Goal: Task Accomplishment & Management: Manage account settings

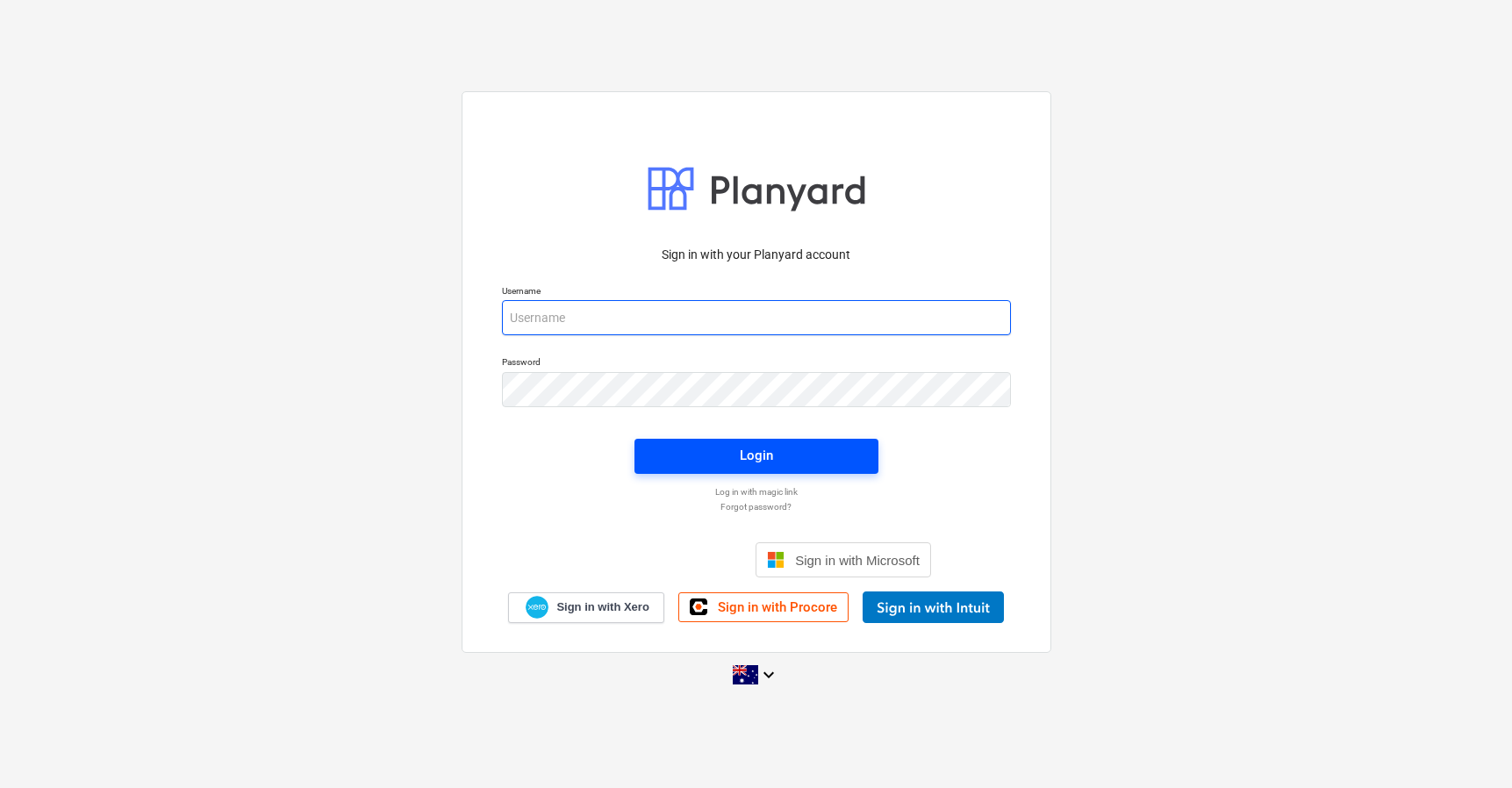
type input "[PERSON_NAME][EMAIL_ADDRESS][DOMAIN_NAME]"
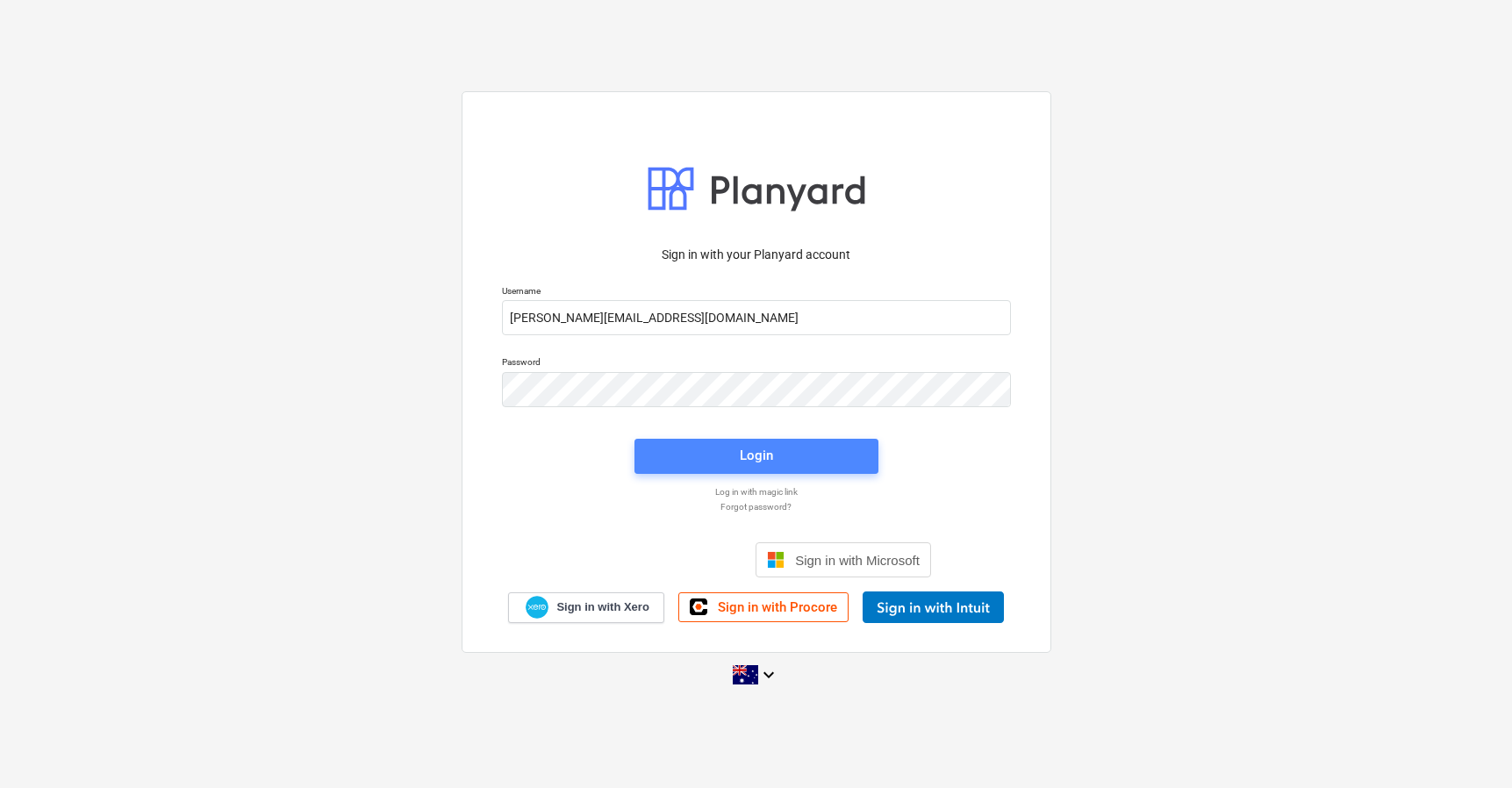
click at [771, 452] on div "Login" at bounding box center [756, 455] width 33 height 22
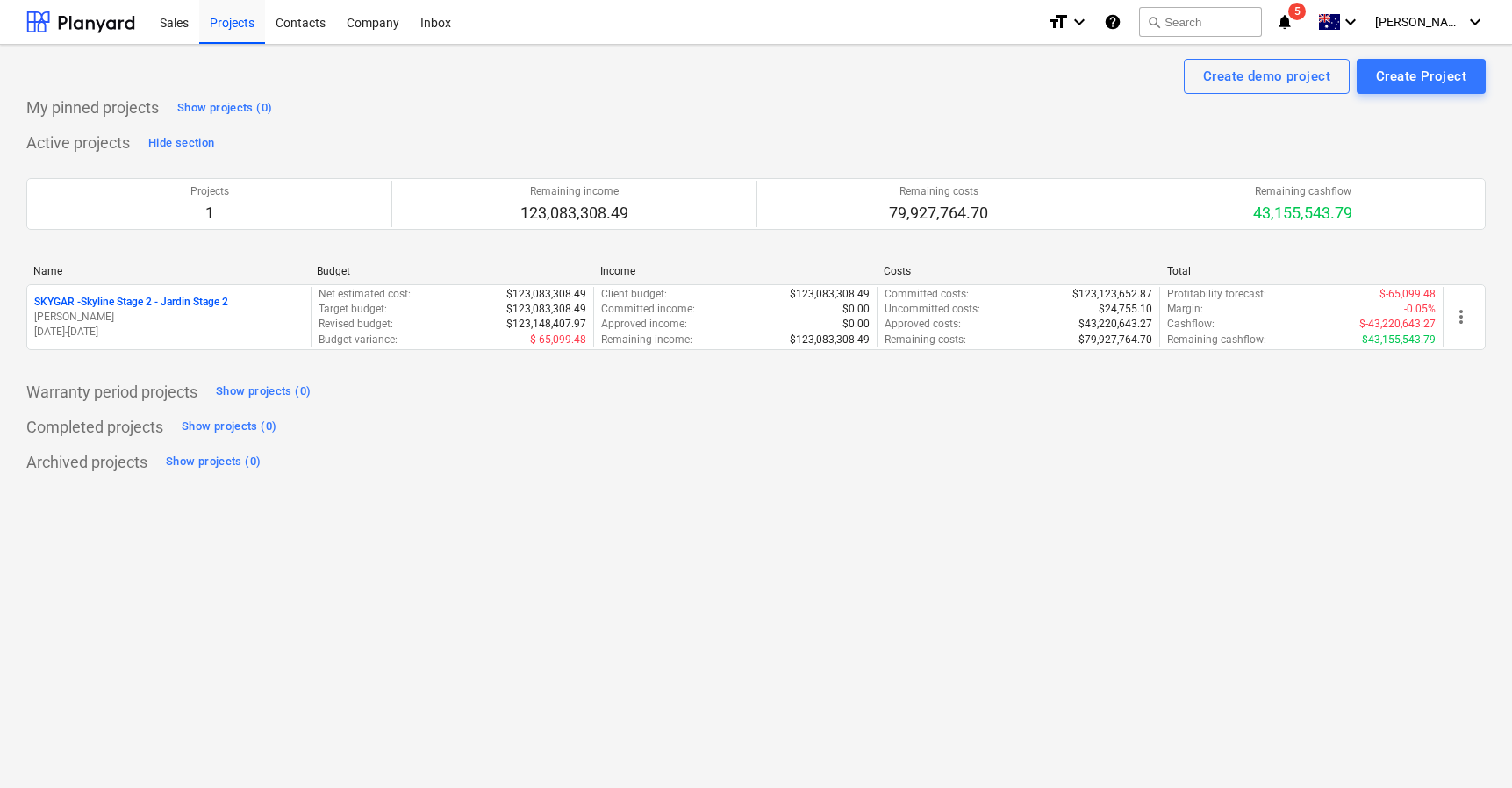
click at [1121, 19] on icon "help" at bounding box center [1113, 22] width 18 height 21
click at [1090, 25] on icon "keyboard_arrow_down" at bounding box center [1079, 22] width 21 height 21
click at [755, 104] on div at bounding box center [756, 394] width 1512 height 788
click at [361, 29] on div "Company" at bounding box center [373, 22] width 74 height 45
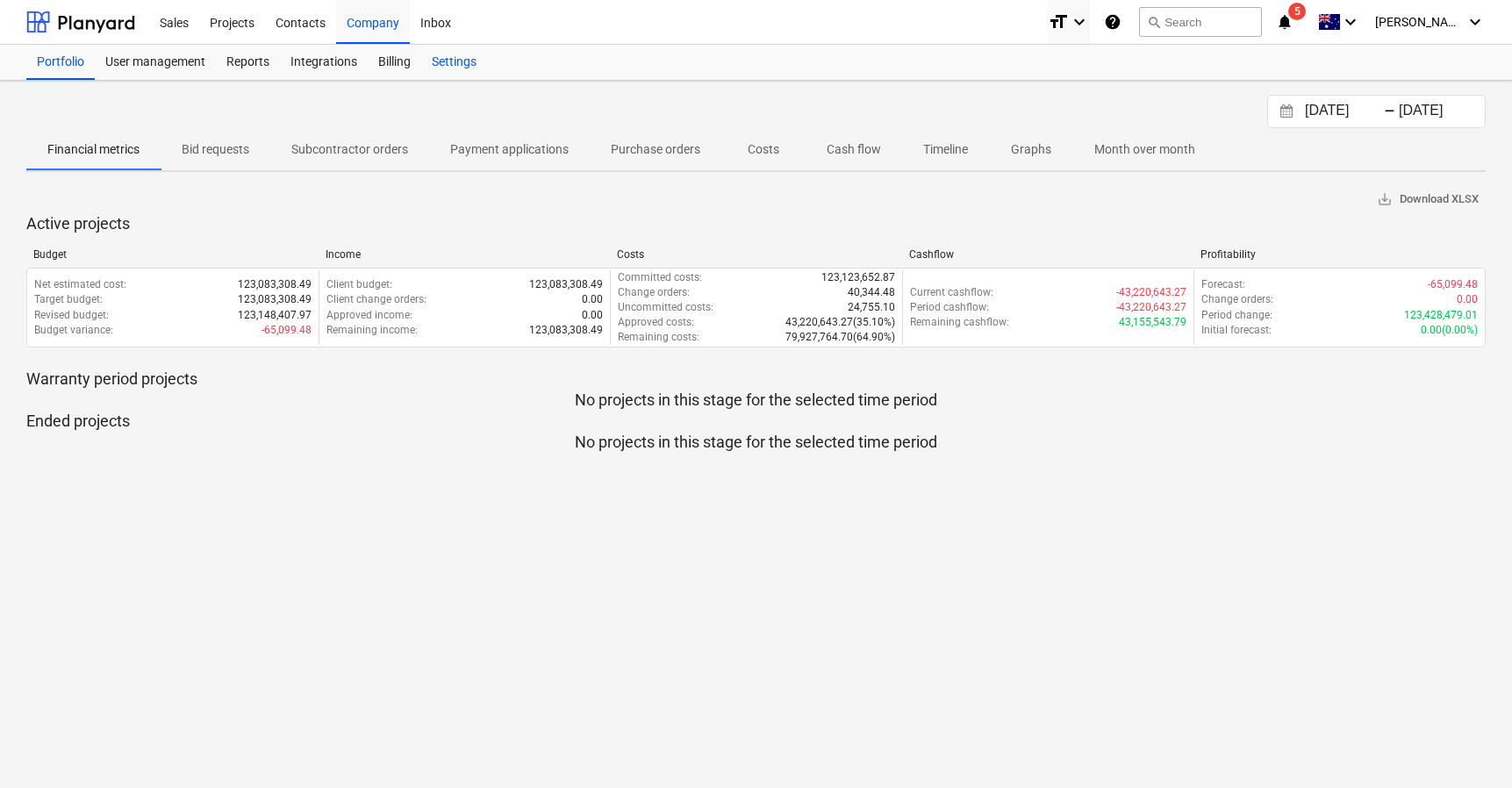
click at [454, 62] on div "Settings" at bounding box center [453, 62] width 66 height 35
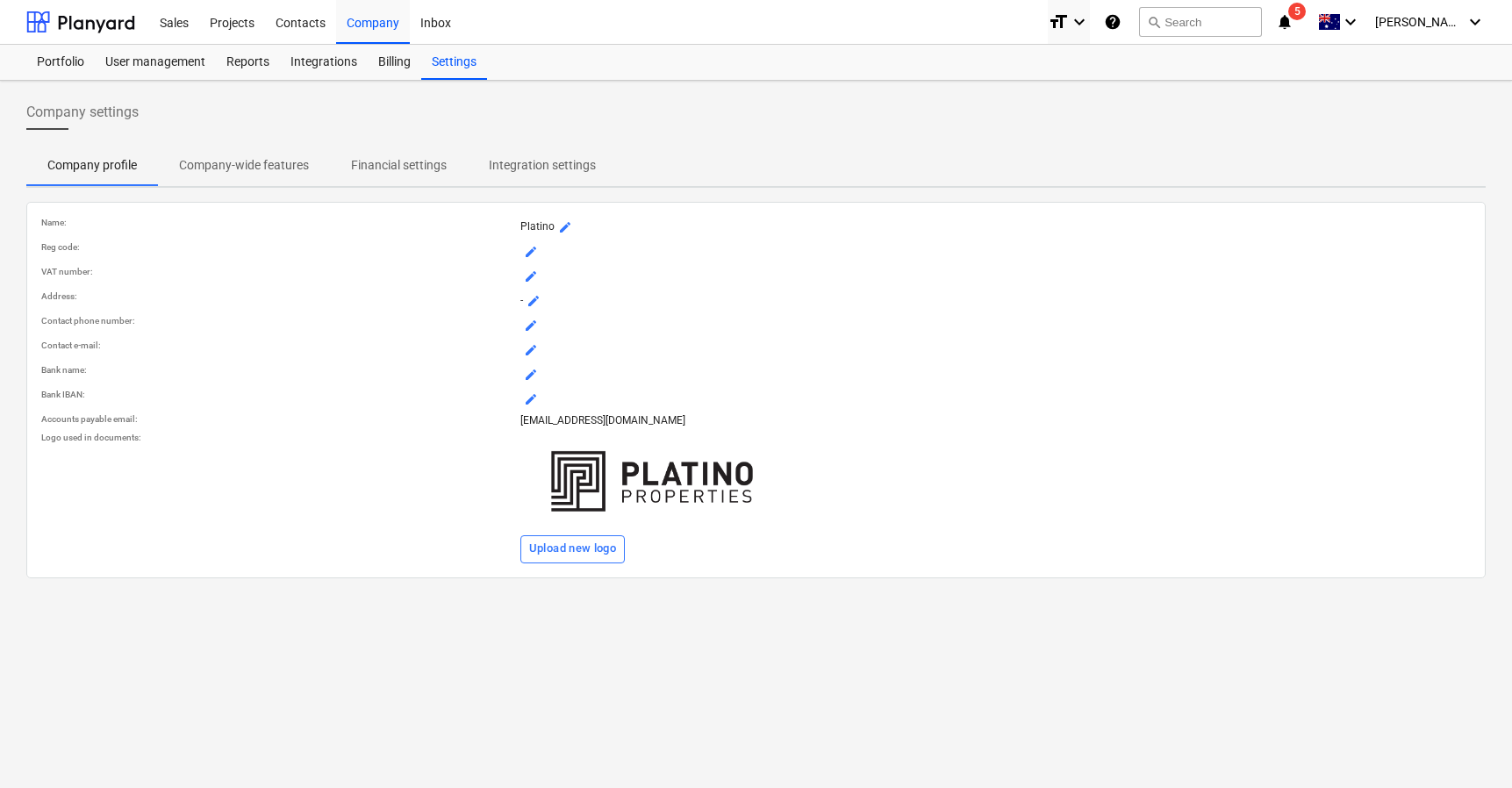
click at [409, 158] on p "Financial settings" at bounding box center [399, 165] width 96 height 19
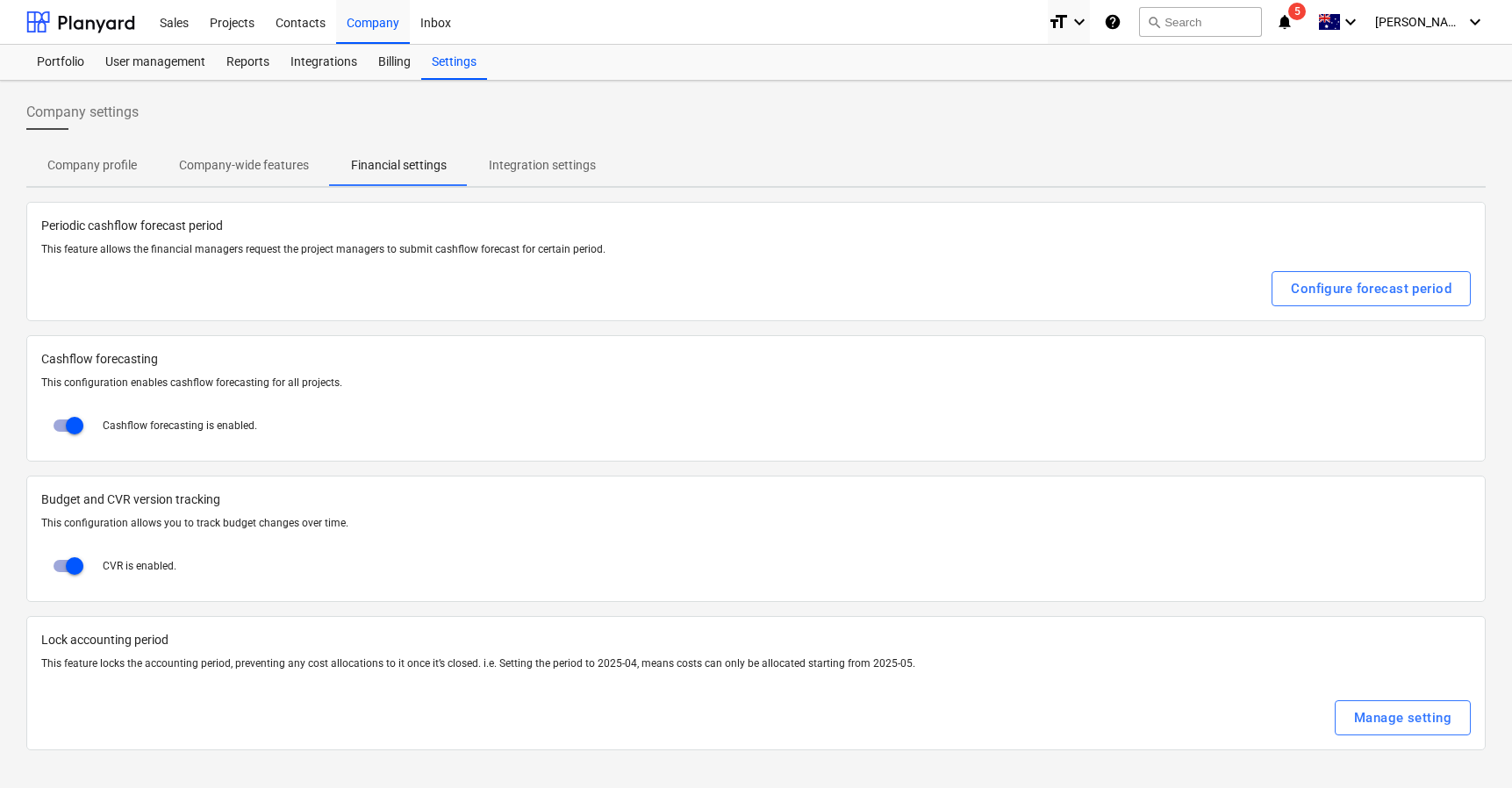
click at [211, 171] on p "Company-wide features" at bounding box center [243, 165] width 130 height 19
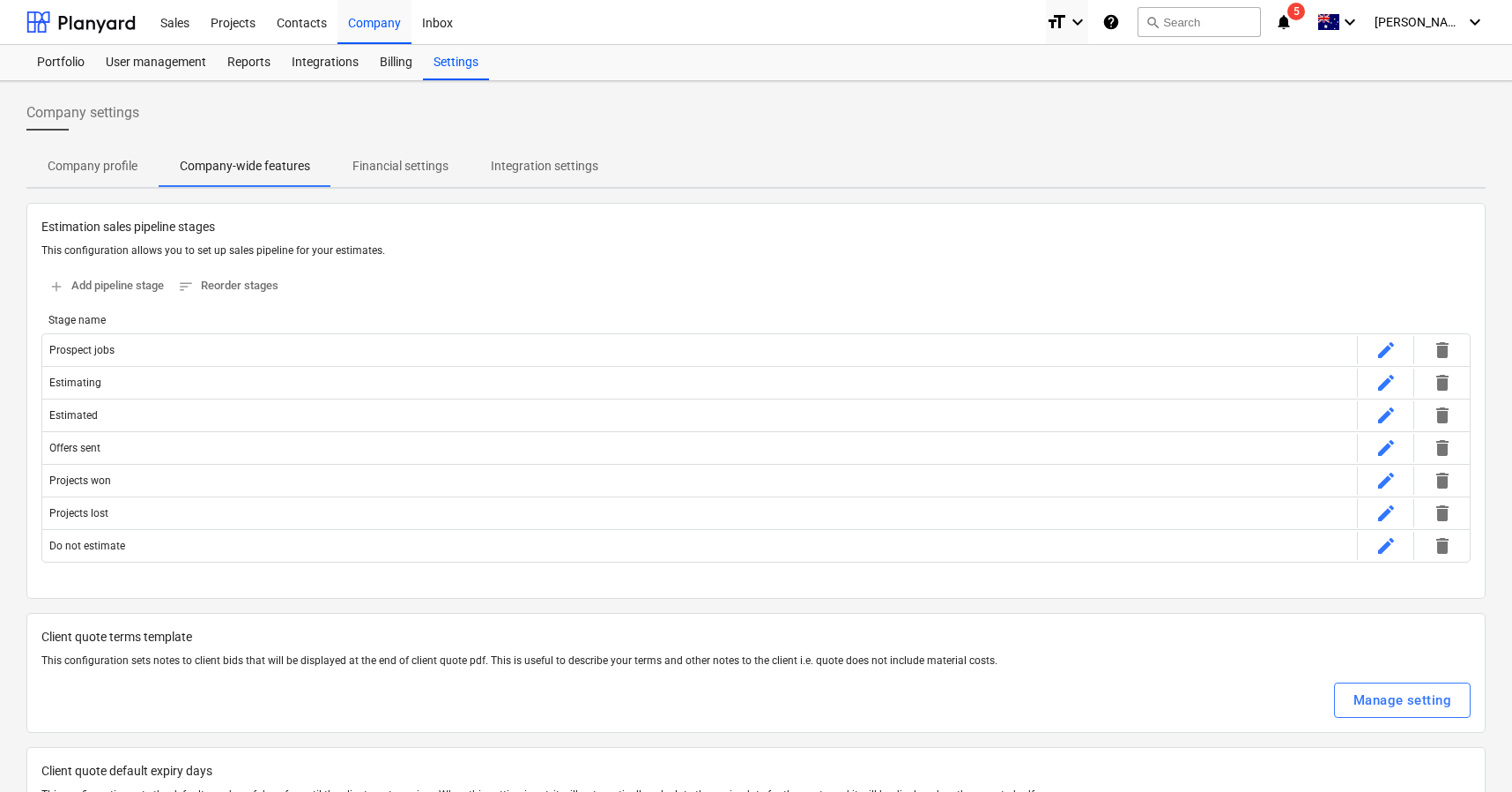
scroll to position [264, 0]
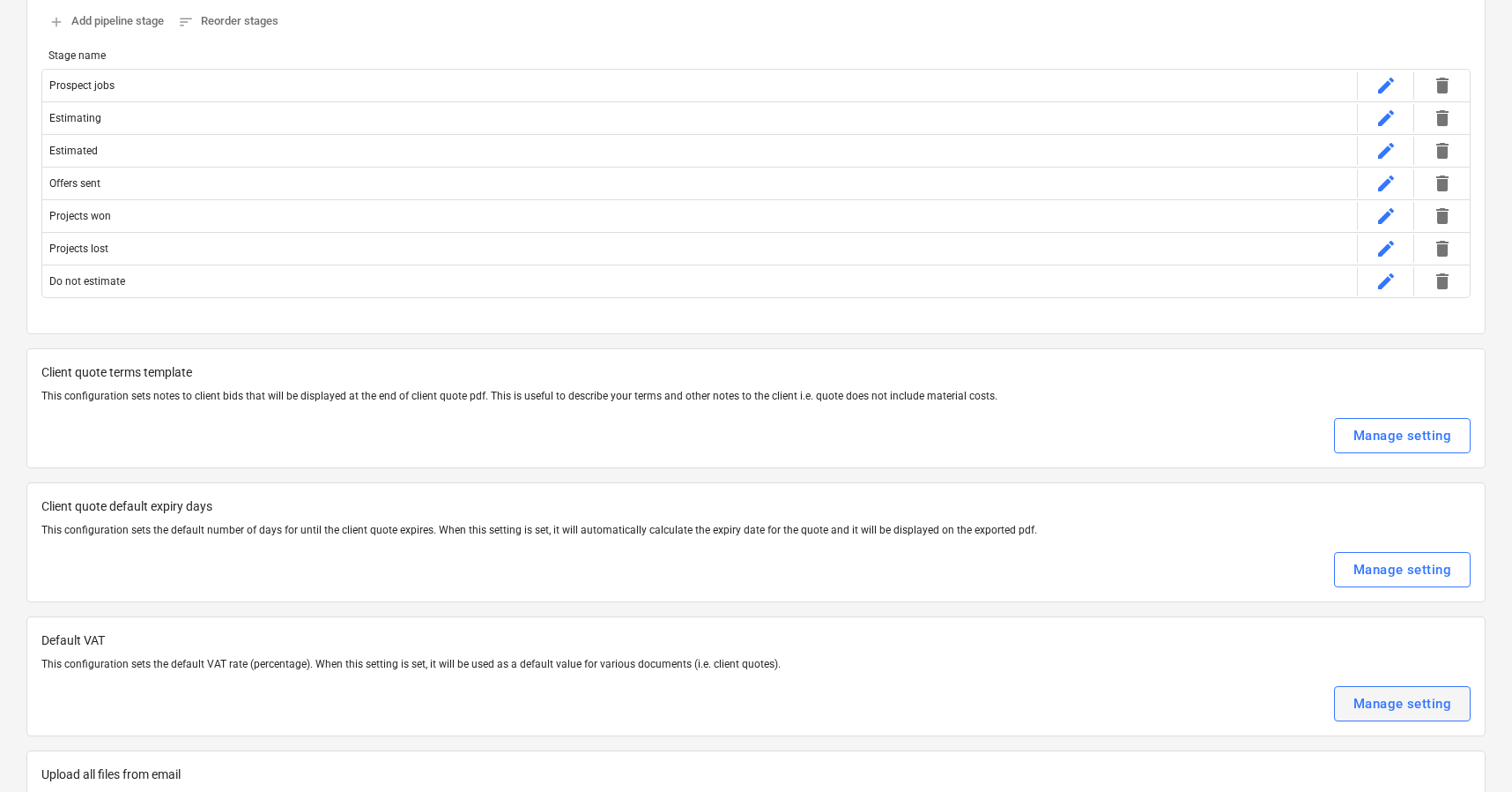
click at [1380, 710] on div "Manage setting" at bounding box center [1402, 703] width 98 height 23
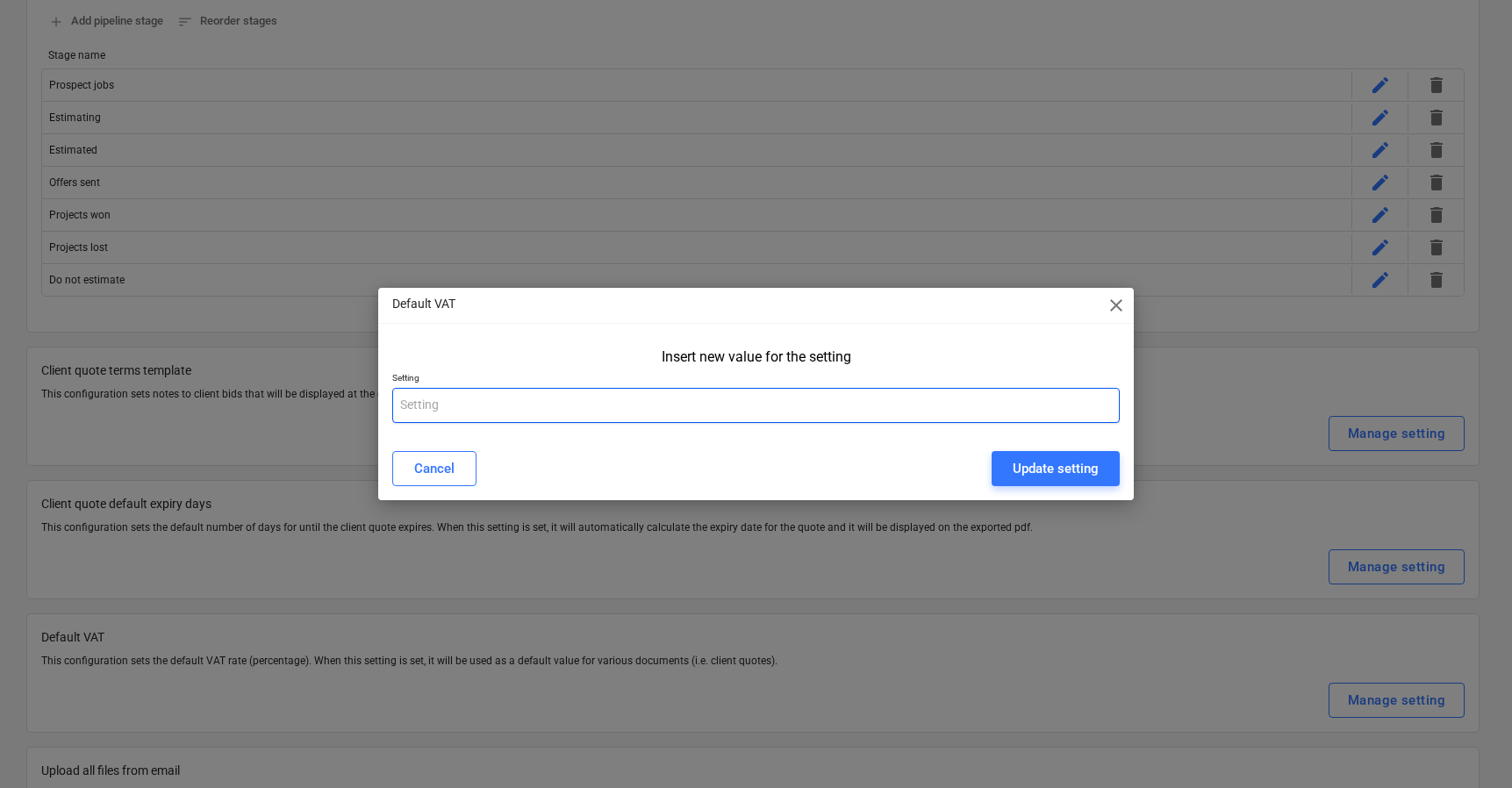
click at [511, 406] on input "text" at bounding box center [756, 405] width 728 height 35
click at [1118, 309] on span "close" at bounding box center [1116, 304] width 21 height 21
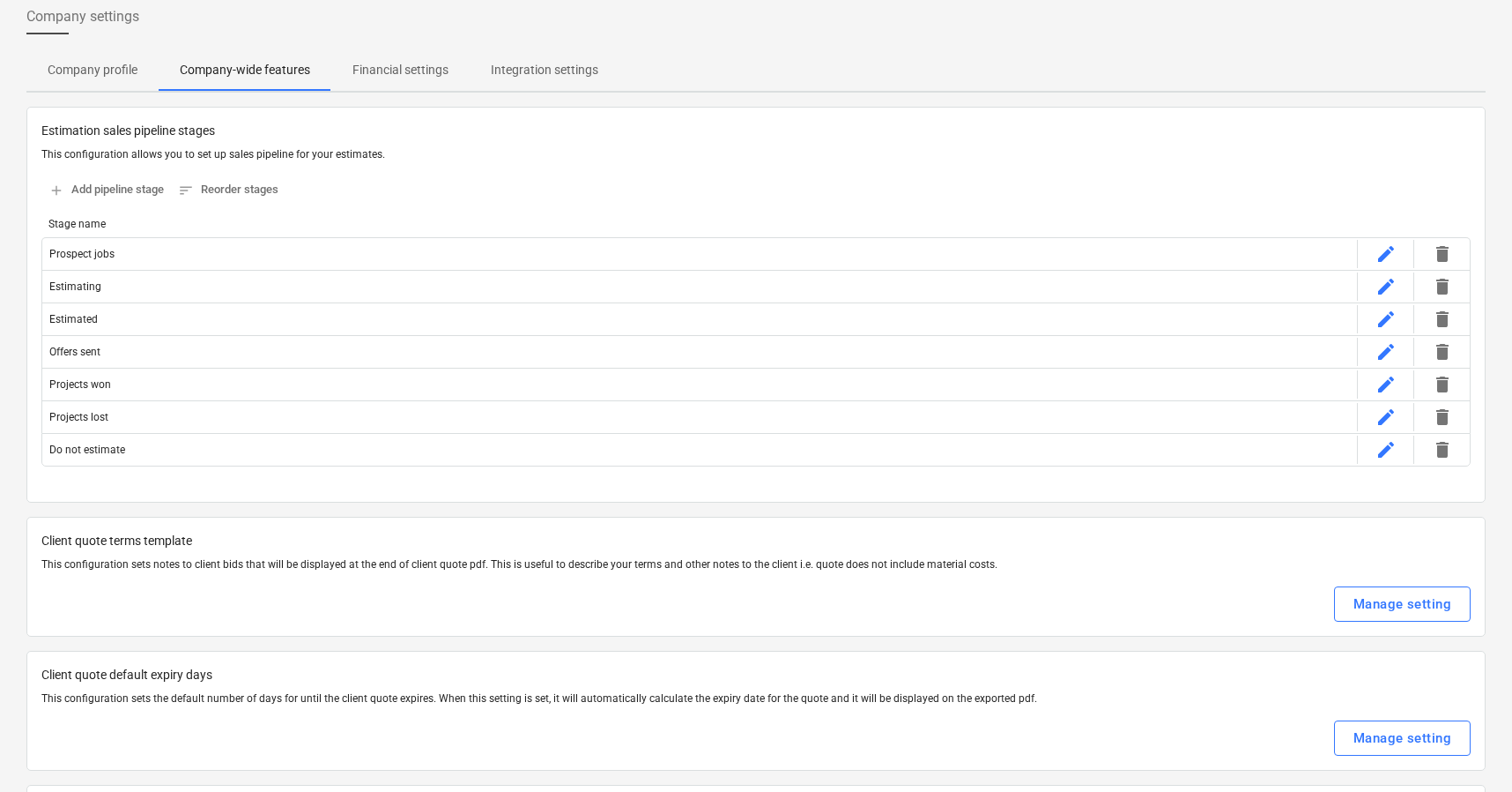
scroll to position [0, 0]
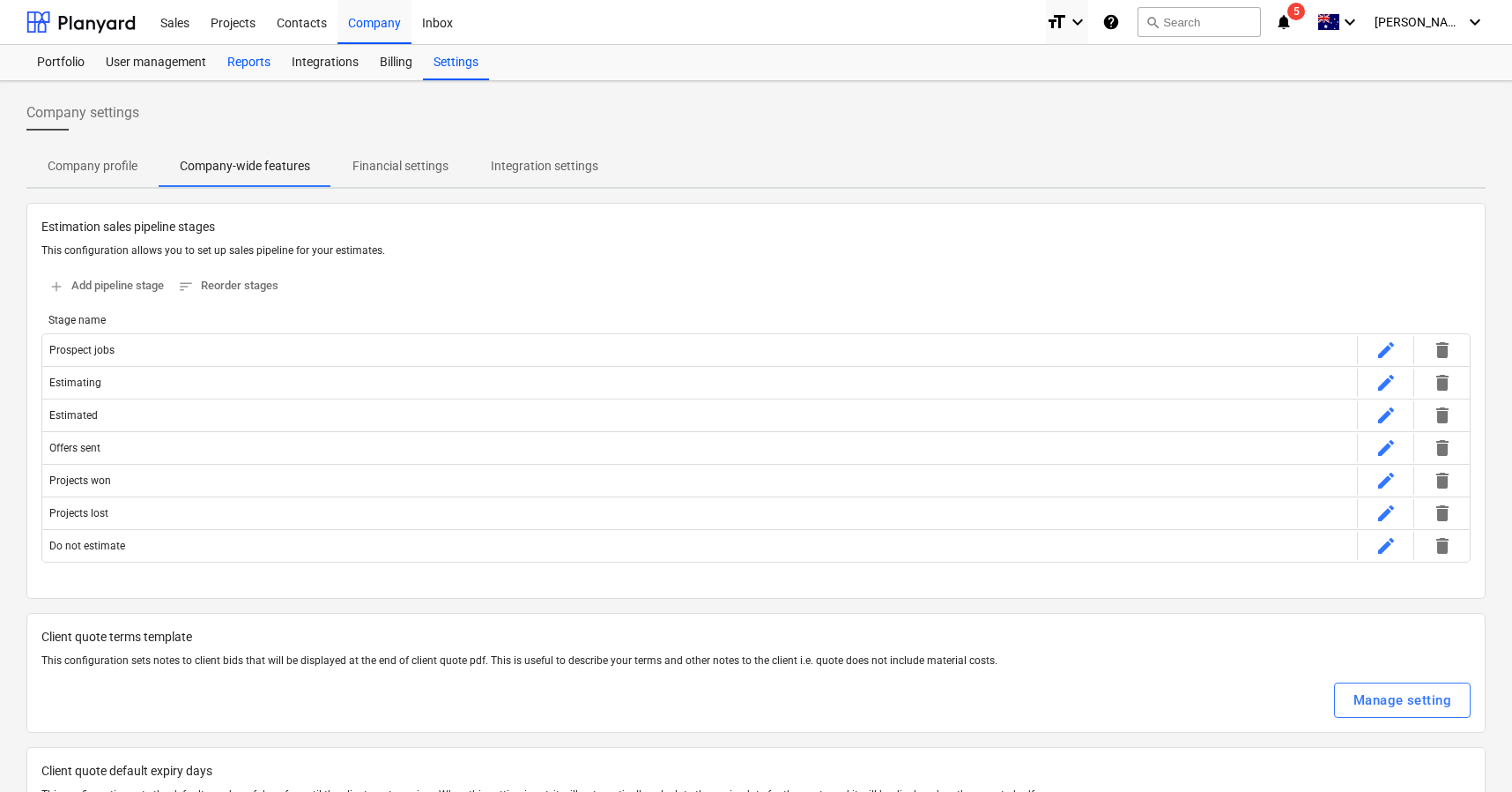
click at [252, 60] on div "Reports" at bounding box center [248, 62] width 64 height 35
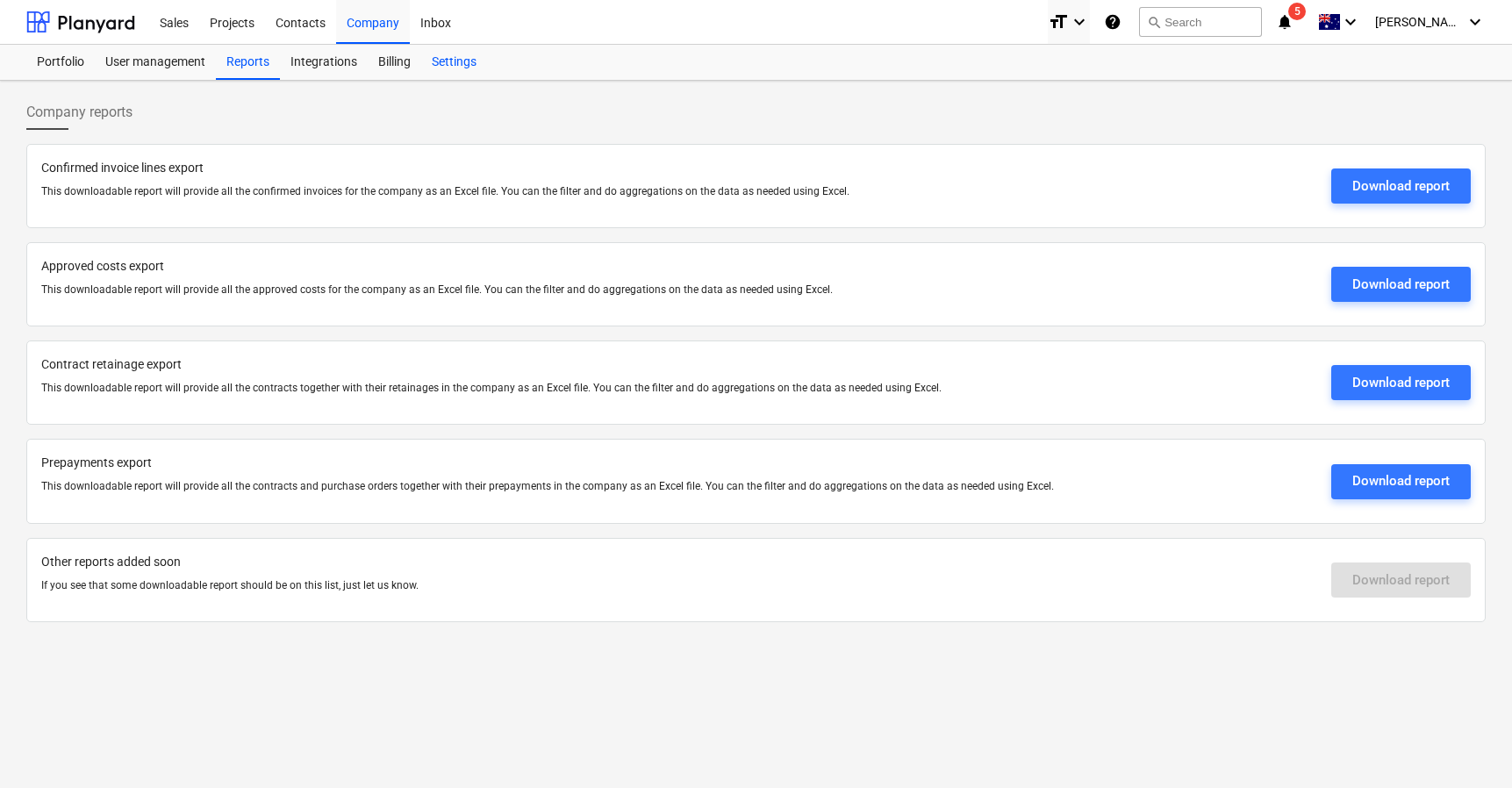
click at [469, 63] on div "Settings" at bounding box center [453, 62] width 66 height 35
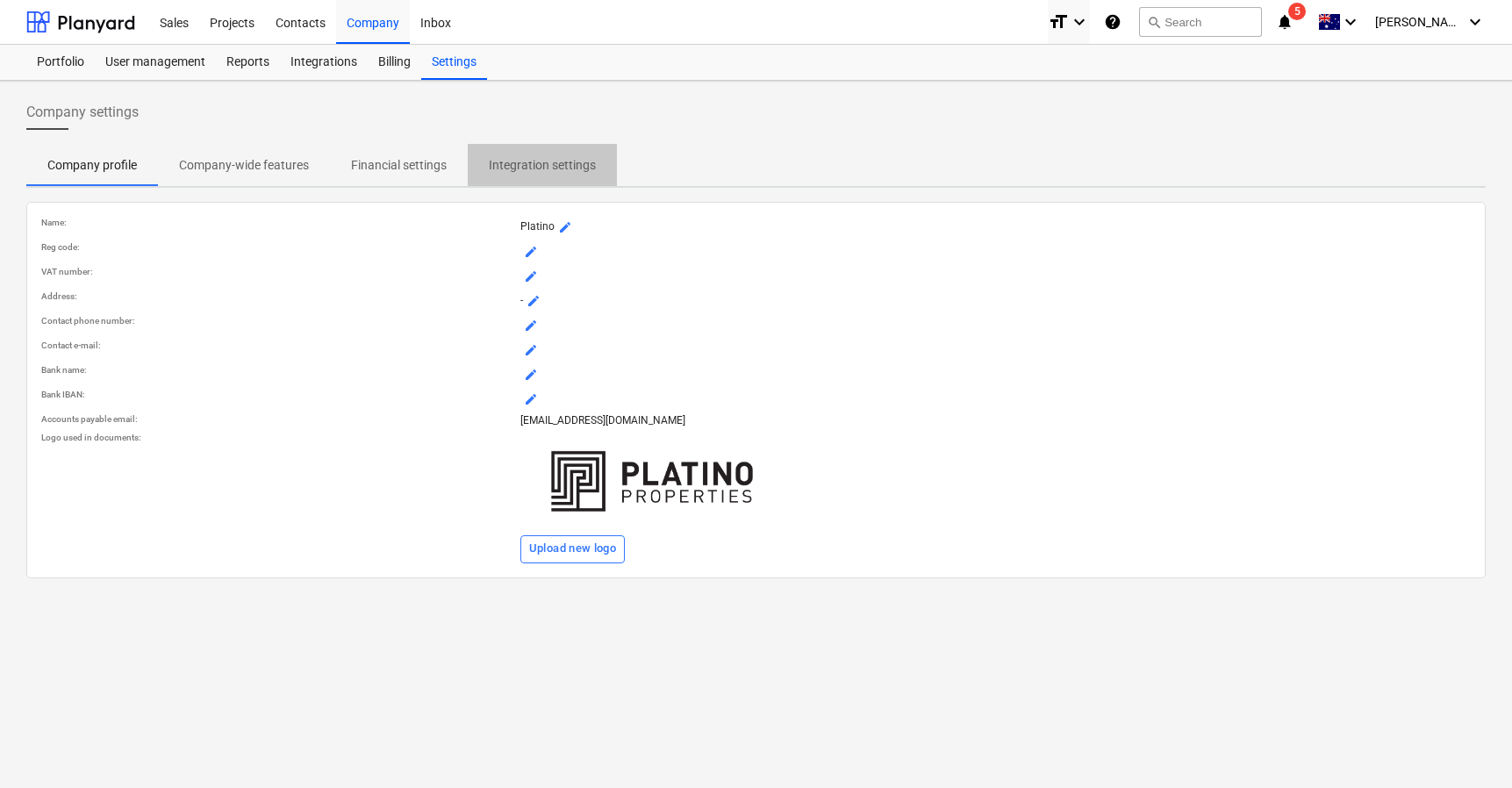
click at [544, 160] on p "Integration settings" at bounding box center [541, 165] width 107 height 19
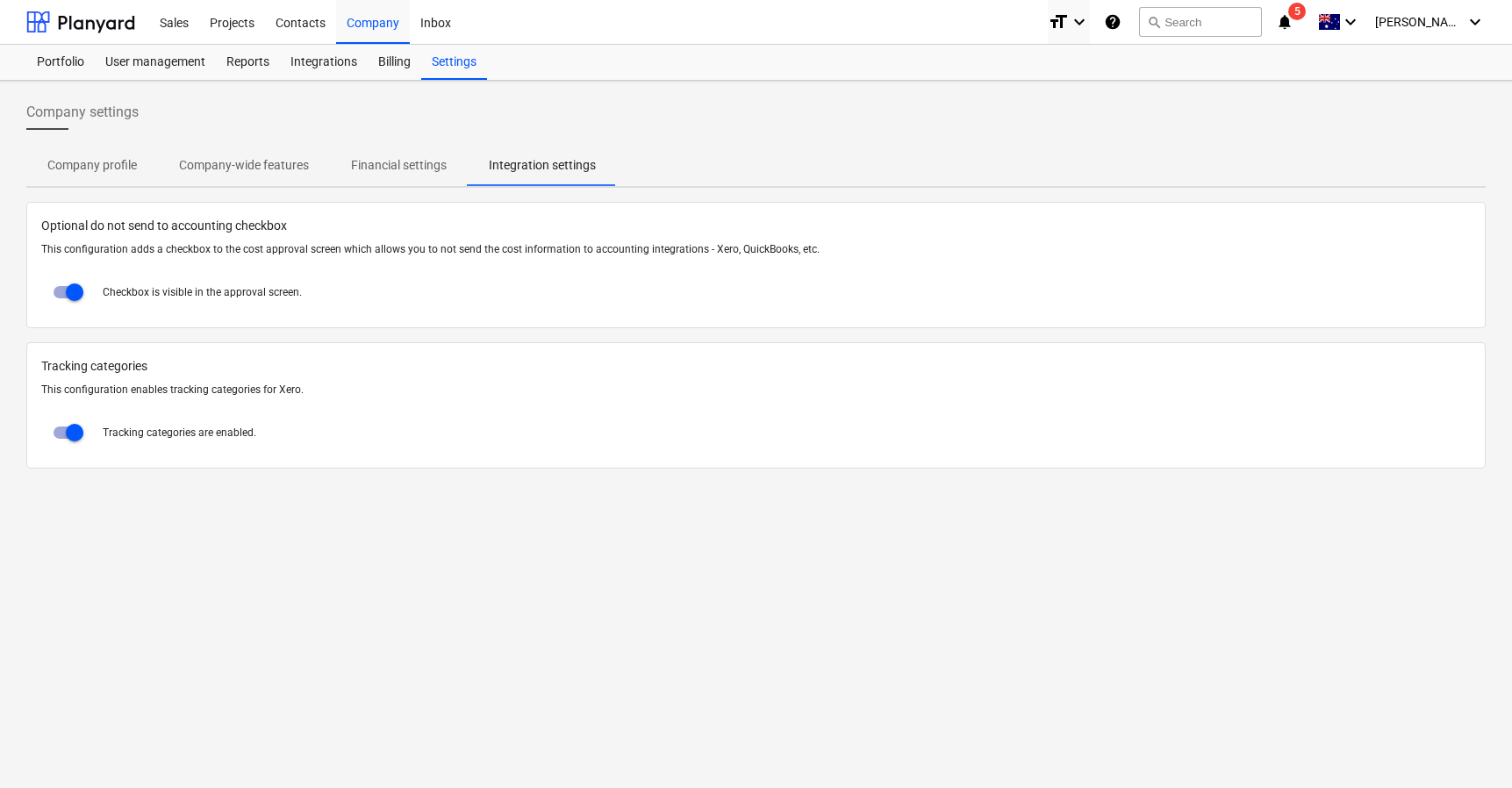
click at [426, 171] on p "Financial settings" at bounding box center [399, 165] width 96 height 19
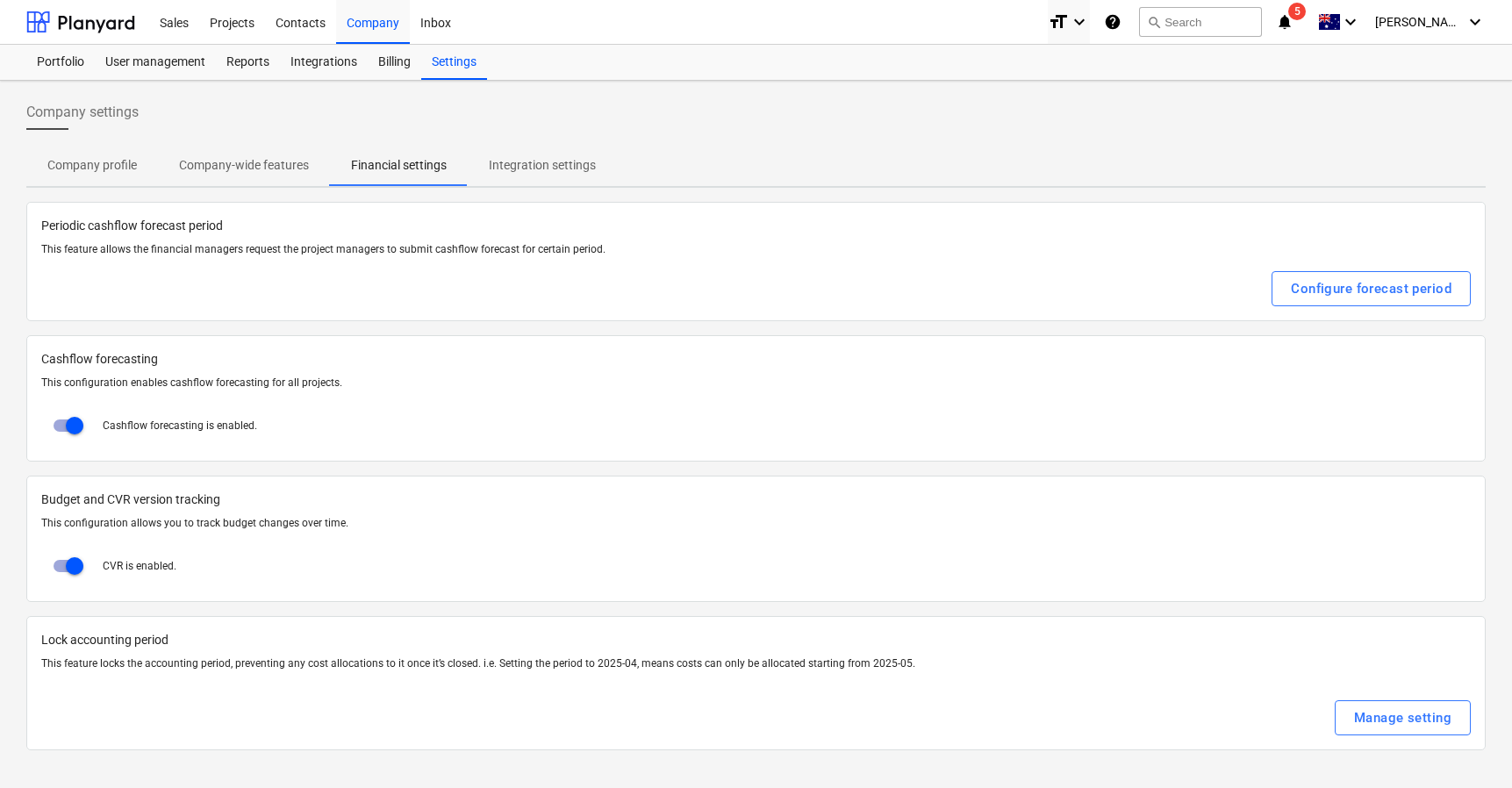
click at [260, 170] on p "Company-wide features" at bounding box center [243, 165] width 130 height 19
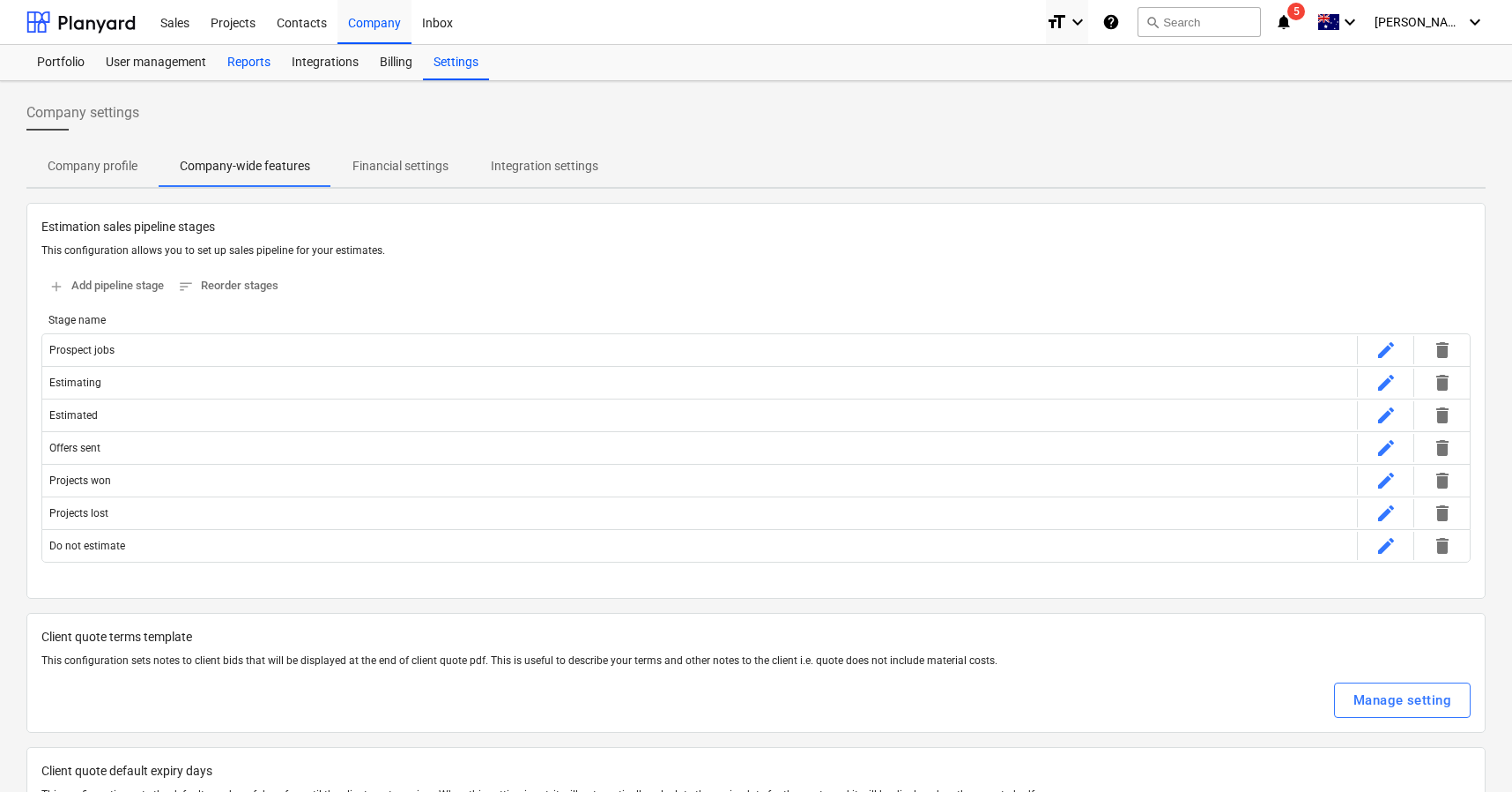
click at [258, 61] on div "Reports" at bounding box center [248, 62] width 64 height 35
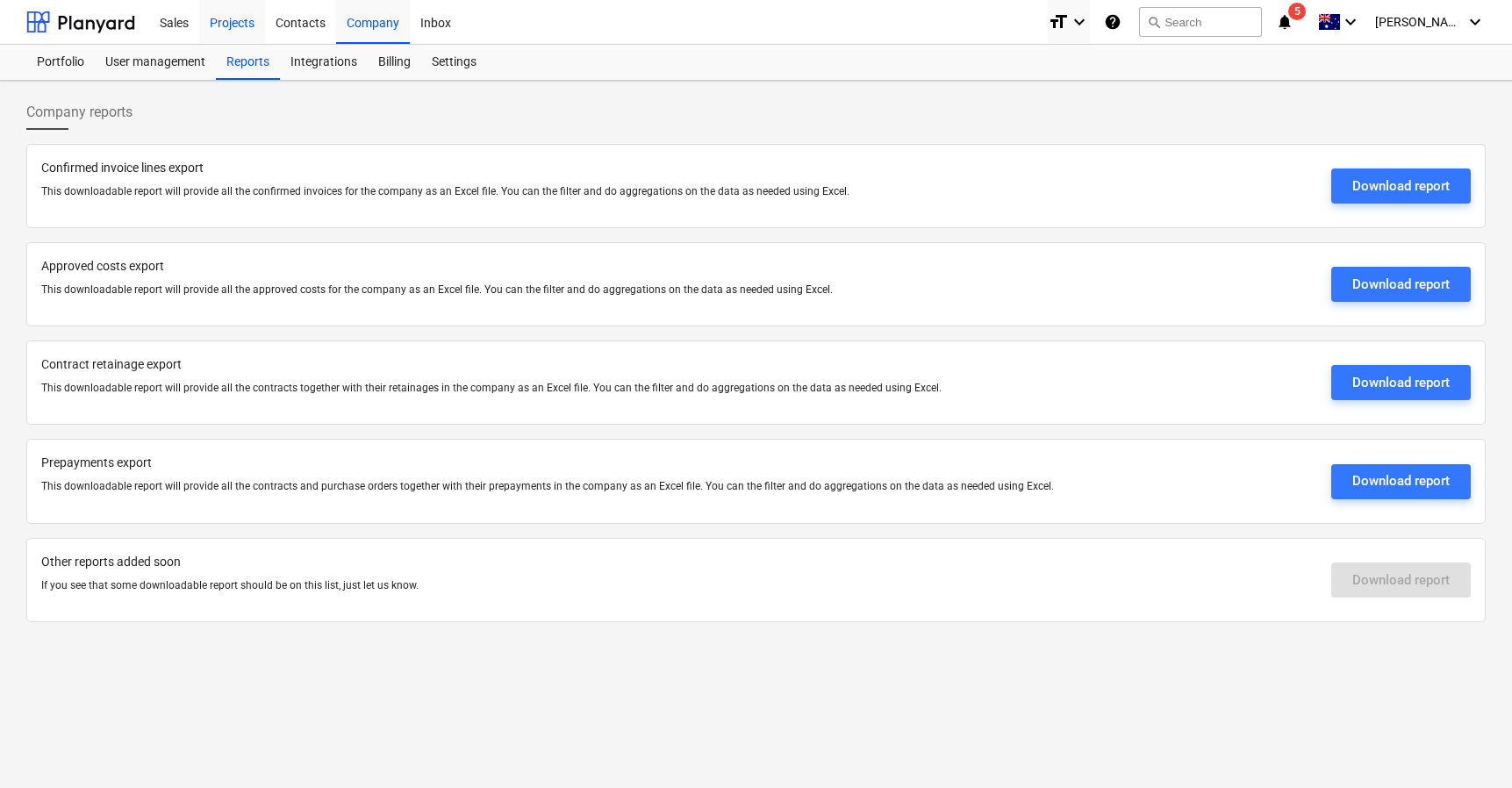
click at [219, 21] on div "Projects" at bounding box center [232, 22] width 66 height 45
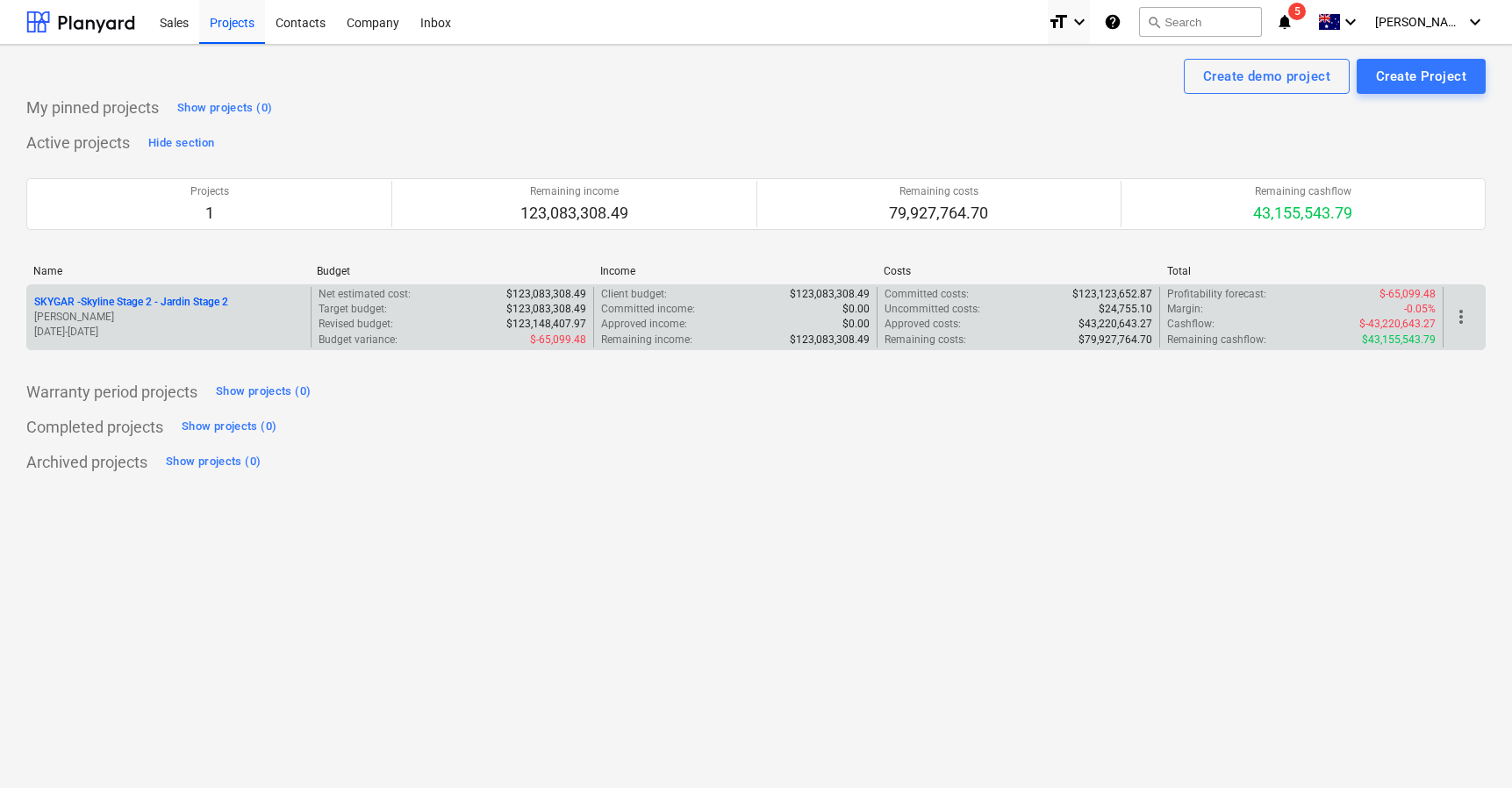
click at [155, 295] on p "SKYGAR - Skyline Stage 2 - Jardin Stage 2" at bounding box center [131, 302] width 194 height 15
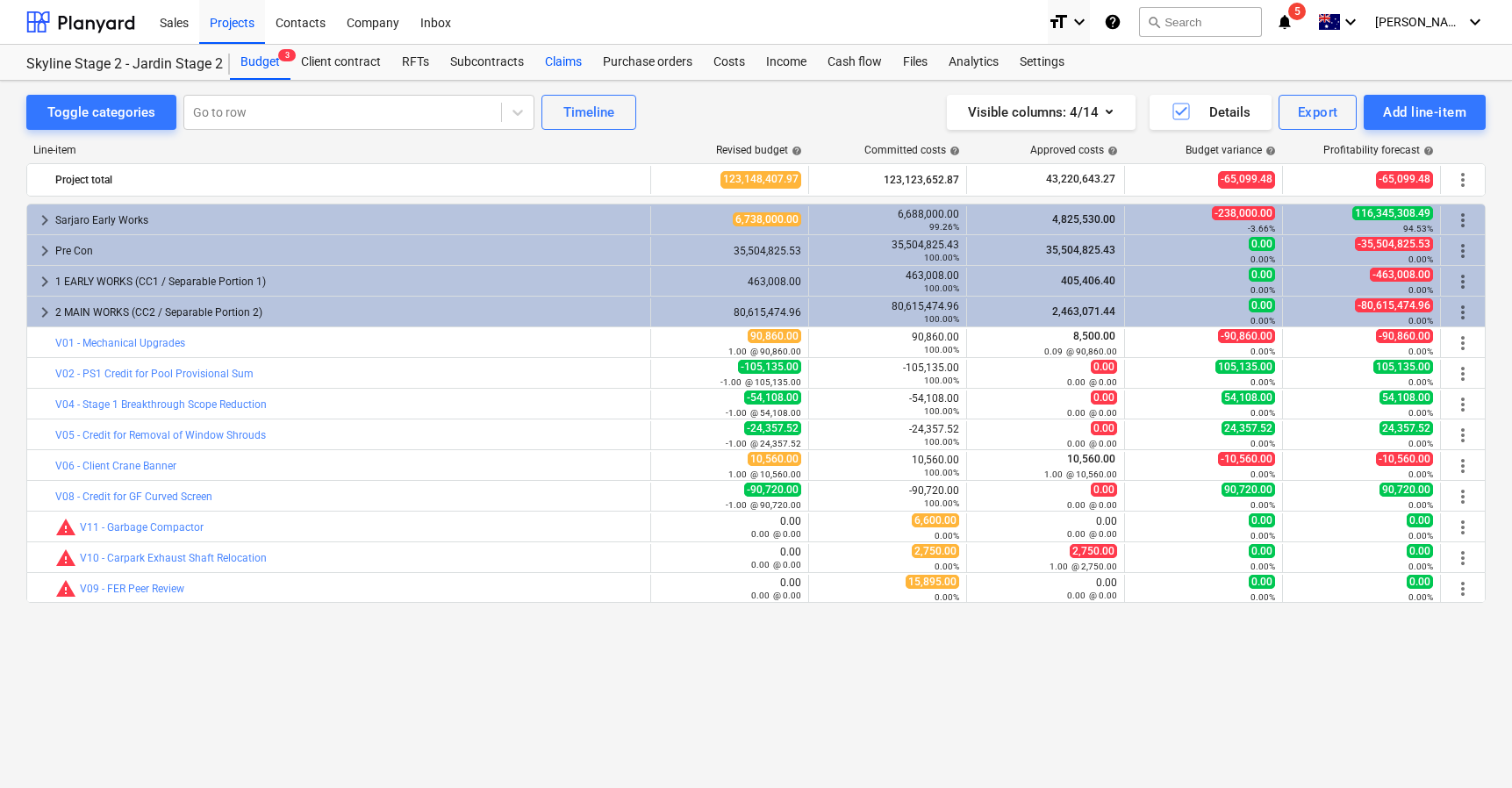
click at [578, 65] on div "Claims" at bounding box center [563, 62] width 58 height 35
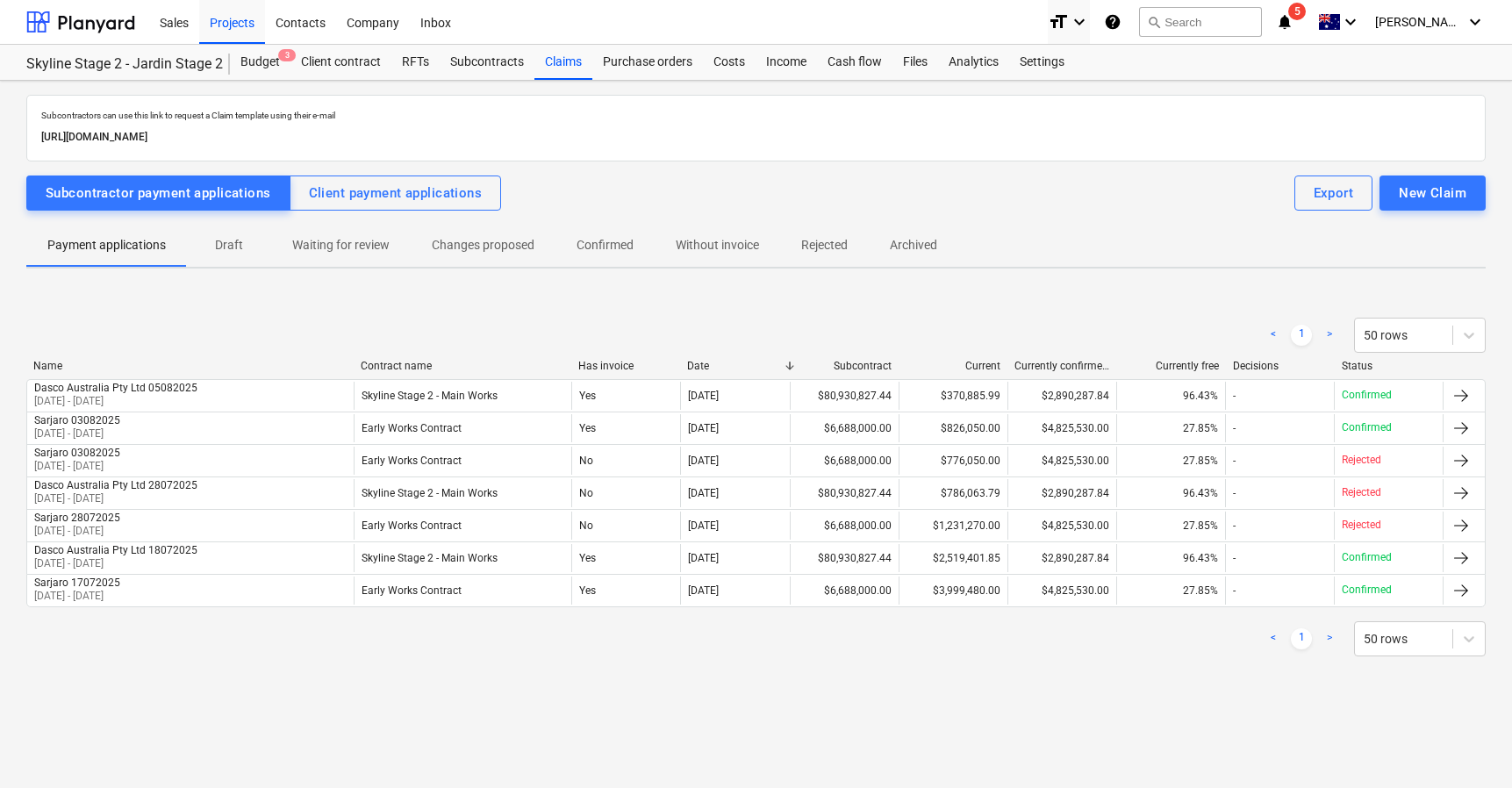
click at [620, 249] on p "Confirmed" at bounding box center [605, 245] width 57 height 19
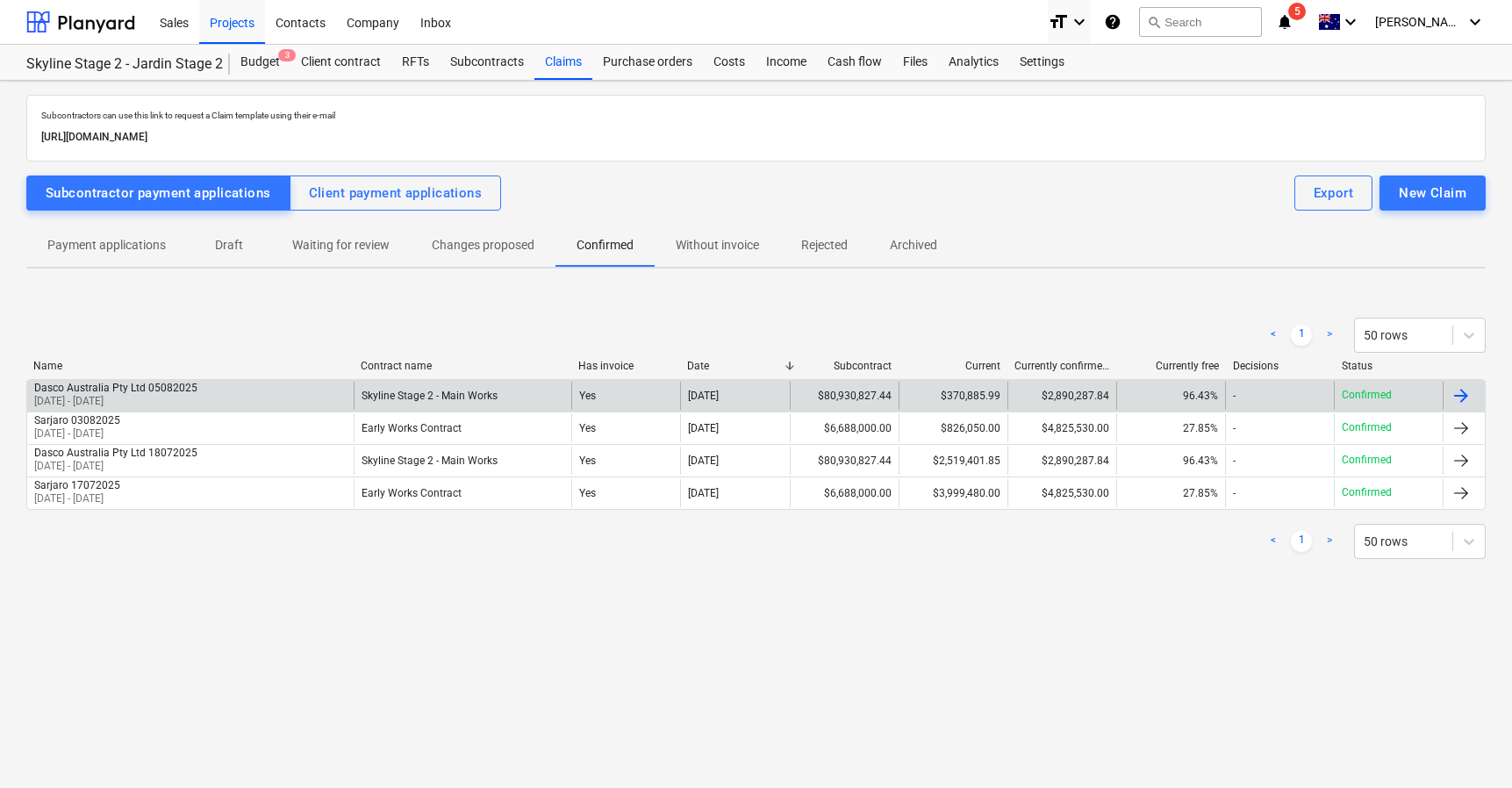
click at [89, 392] on div "Dasco Australia Pty Ltd 05082025" at bounding box center [116, 388] width 163 height 13
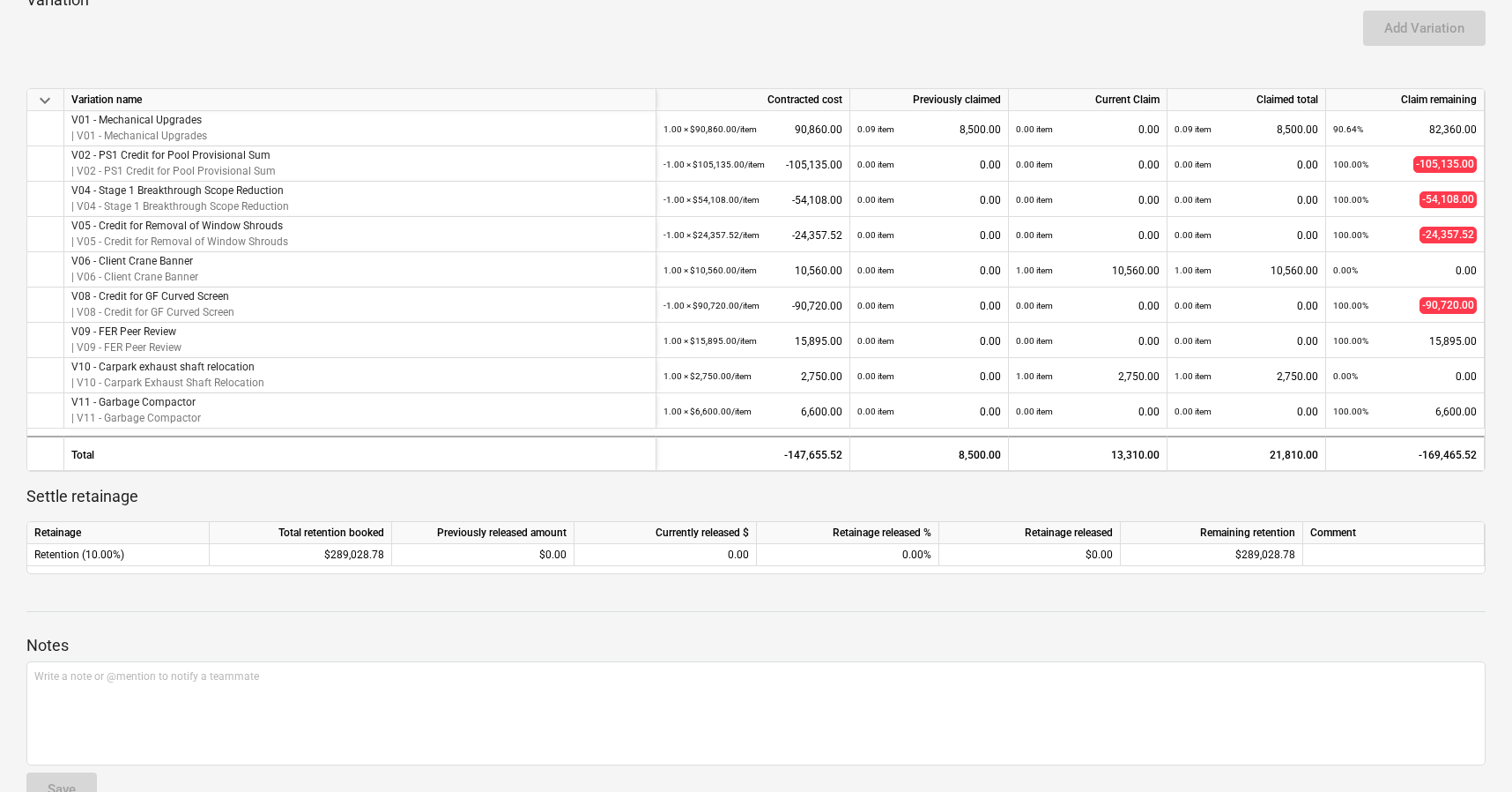
scroll to position [1014, 0]
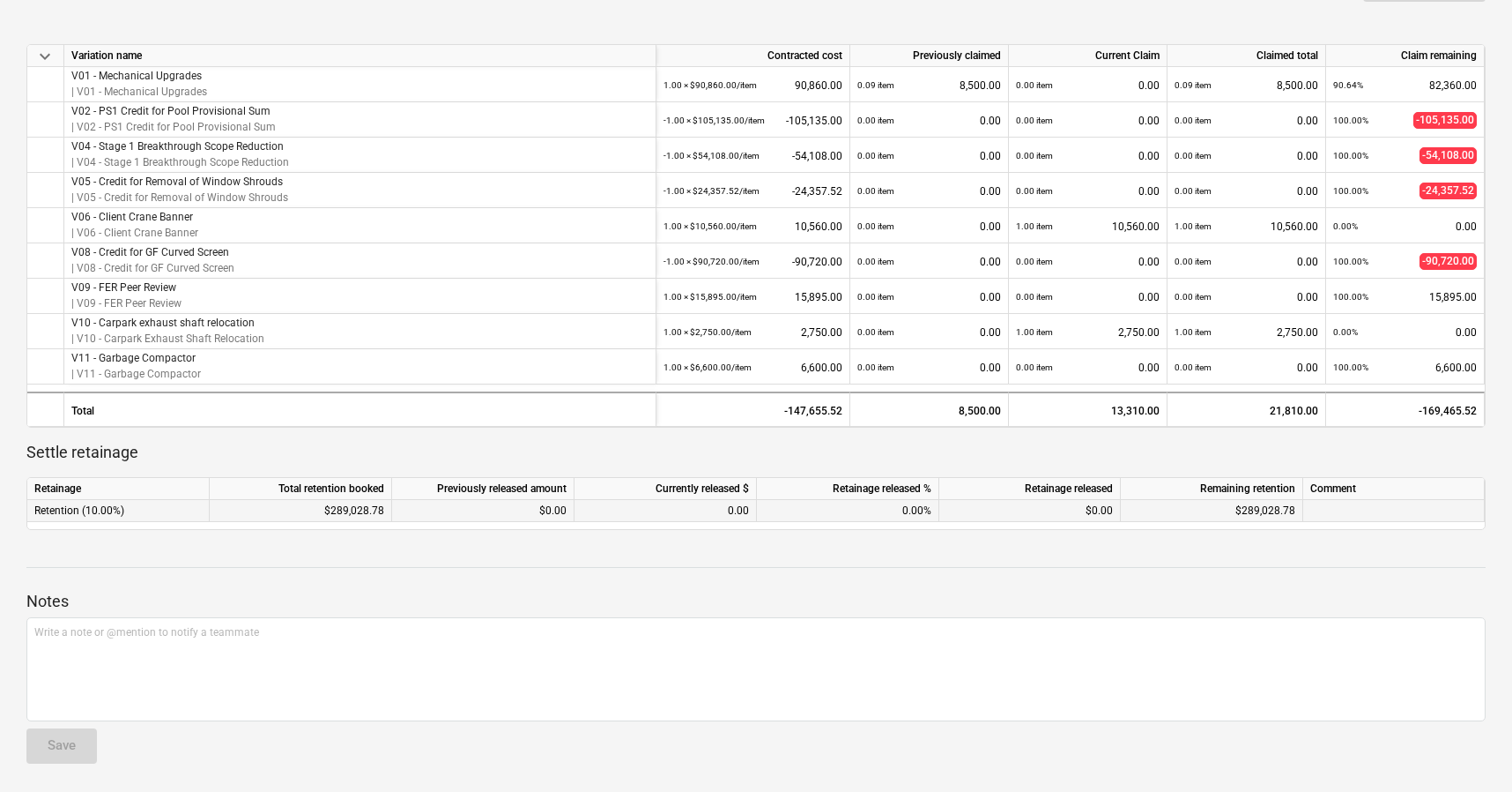
click at [340, 510] on div "$289,028.78" at bounding box center [301, 511] width 182 height 22
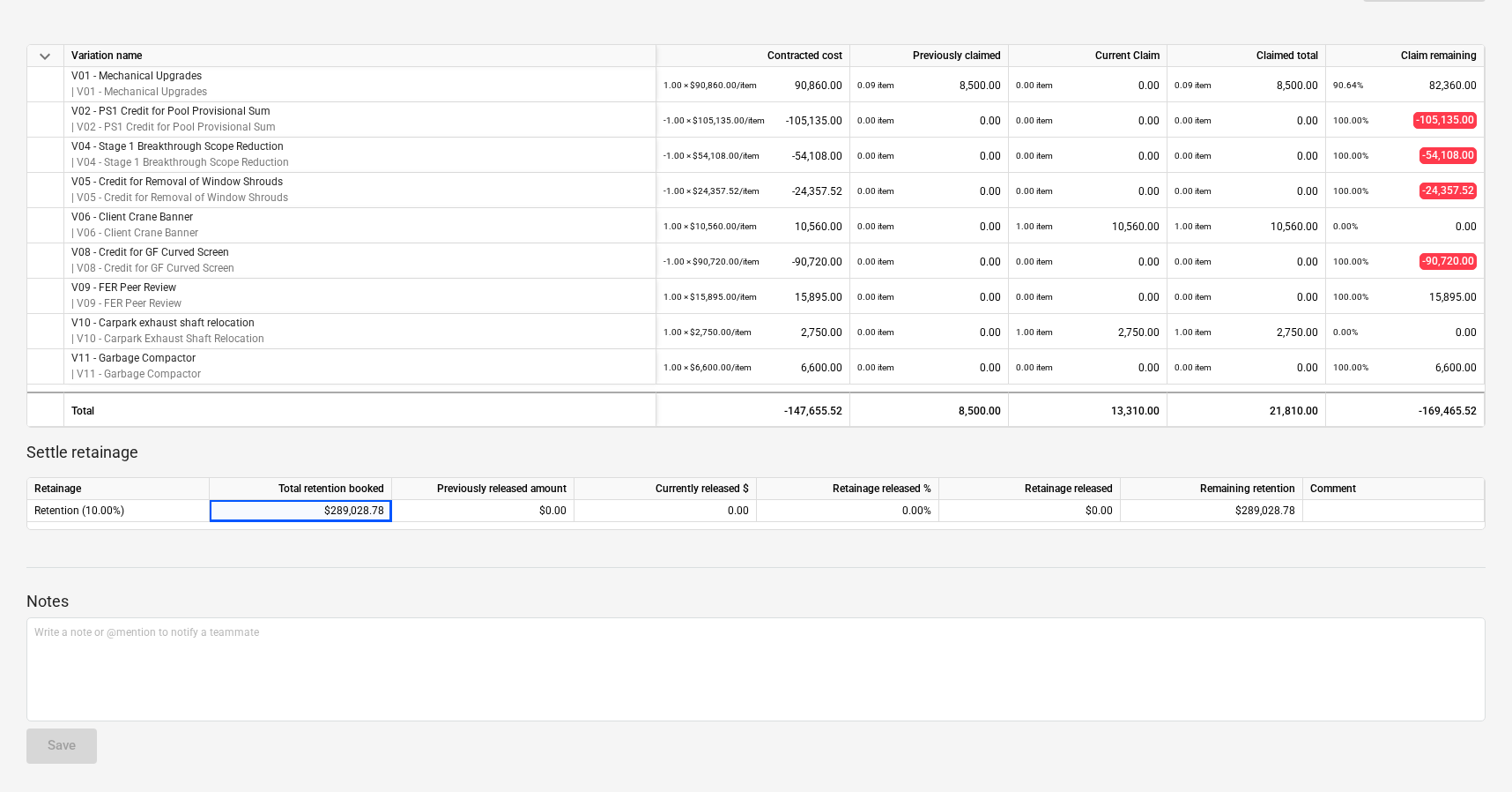
click at [334, 566] on div "Notes Write a note or @mention to notify a teammate ﻿ Save" at bounding box center [756, 660] width 1460 height 234
click at [145, 512] on div "Retention (10.00%)" at bounding box center [118, 511] width 182 height 22
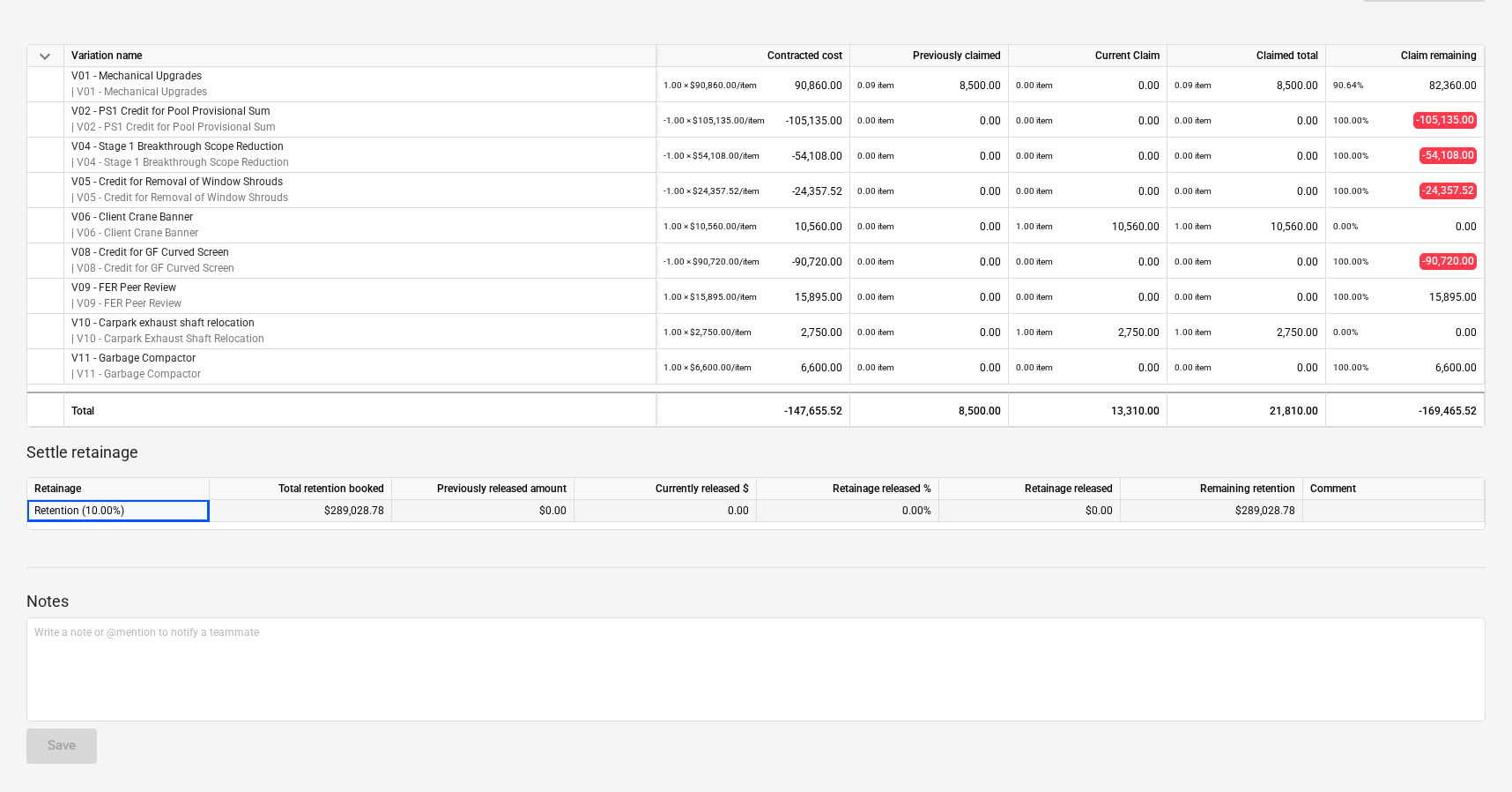
click at [145, 512] on div "Retention (10.00%)" at bounding box center [118, 511] width 182 height 22
click at [174, 568] on div "Notes Write a note or @mention to notify a teammate ﻿ Save" at bounding box center [756, 660] width 1460 height 234
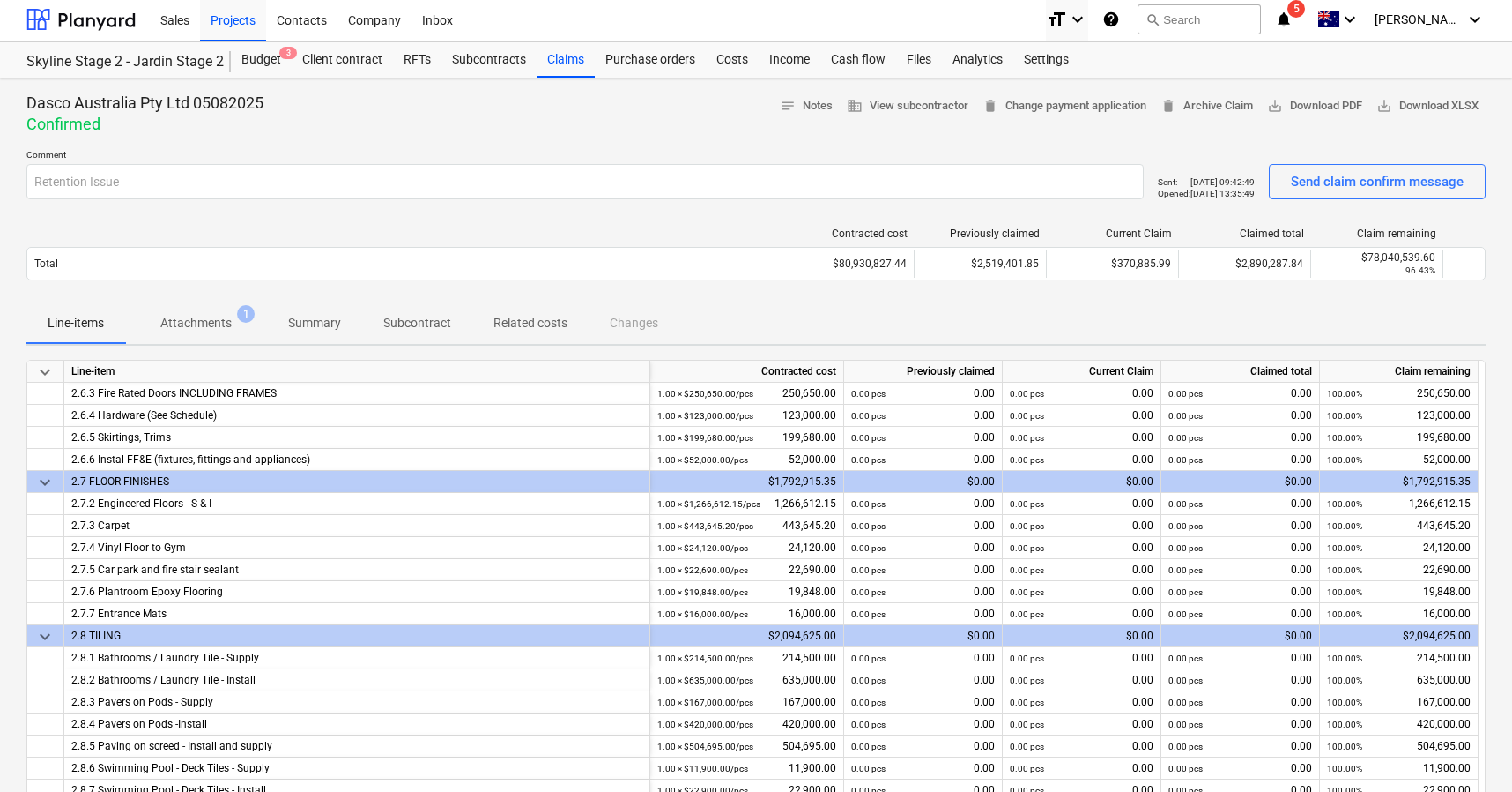
scroll to position [0, 0]
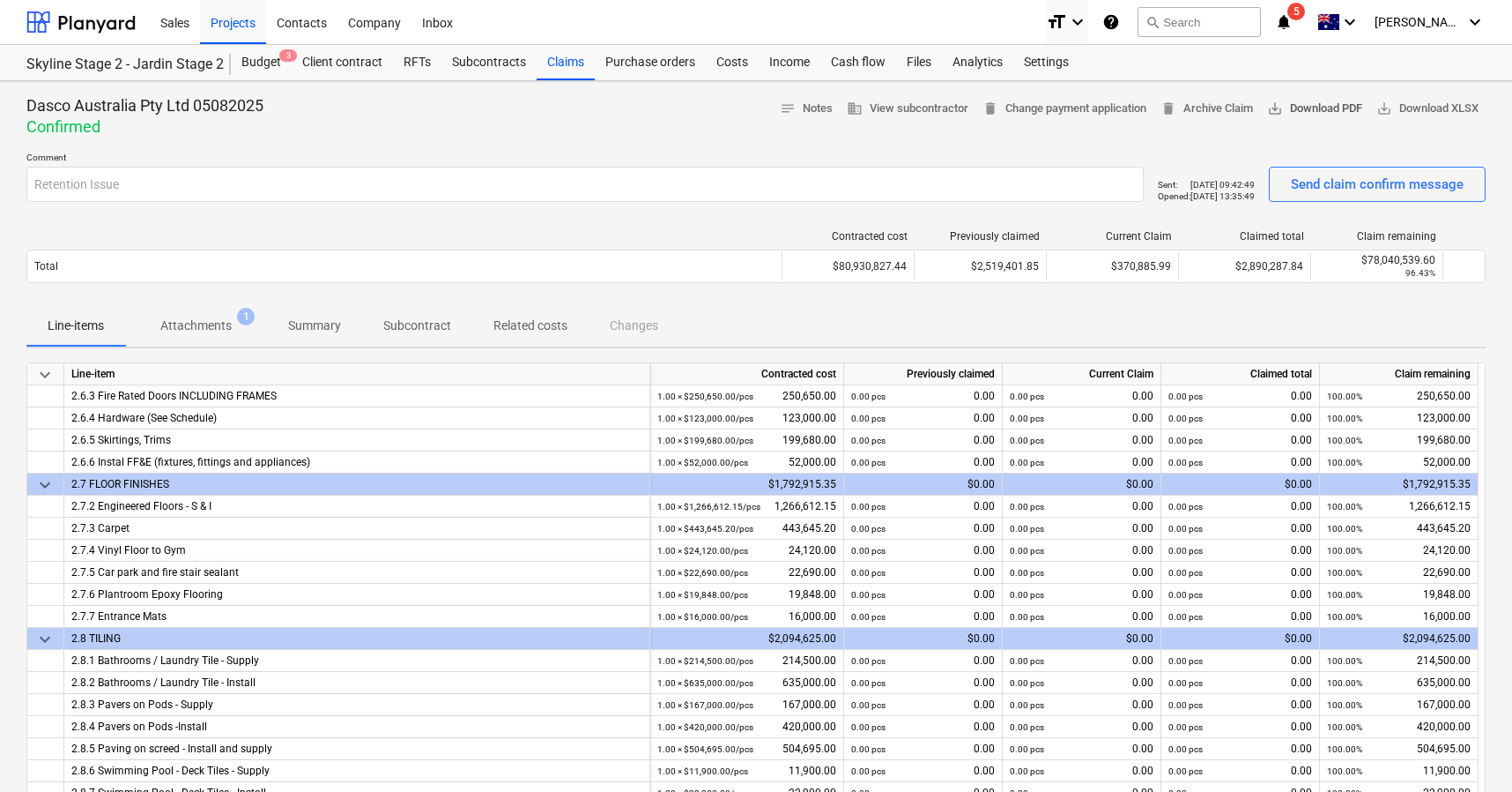
click at [1316, 106] on span "save_alt Download PDF" at bounding box center [1315, 108] width 96 height 20
click at [645, 66] on div "Purchase orders" at bounding box center [650, 62] width 111 height 35
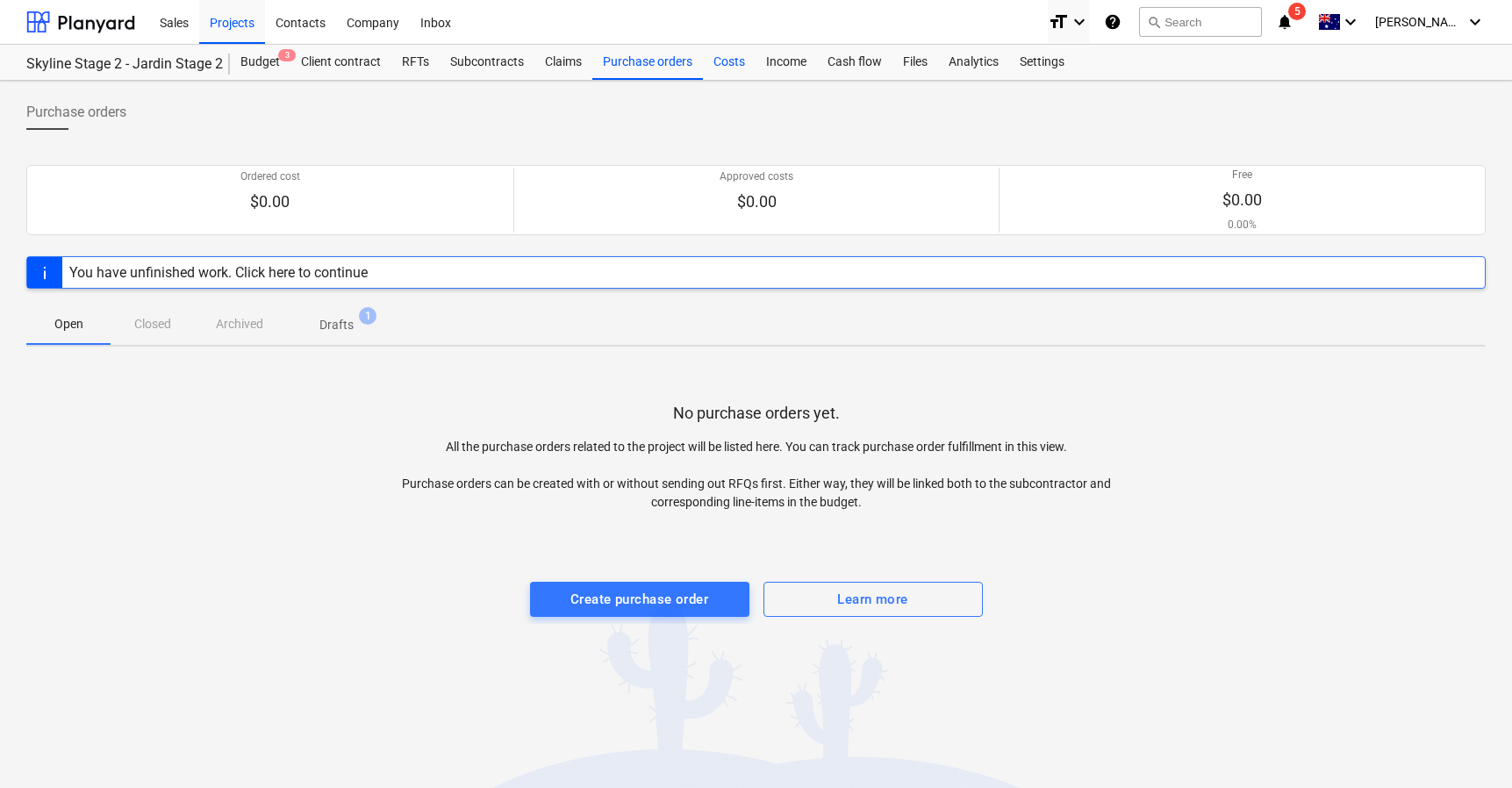
click at [732, 61] on div "Costs" at bounding box center [729, 62] width 53 height 35
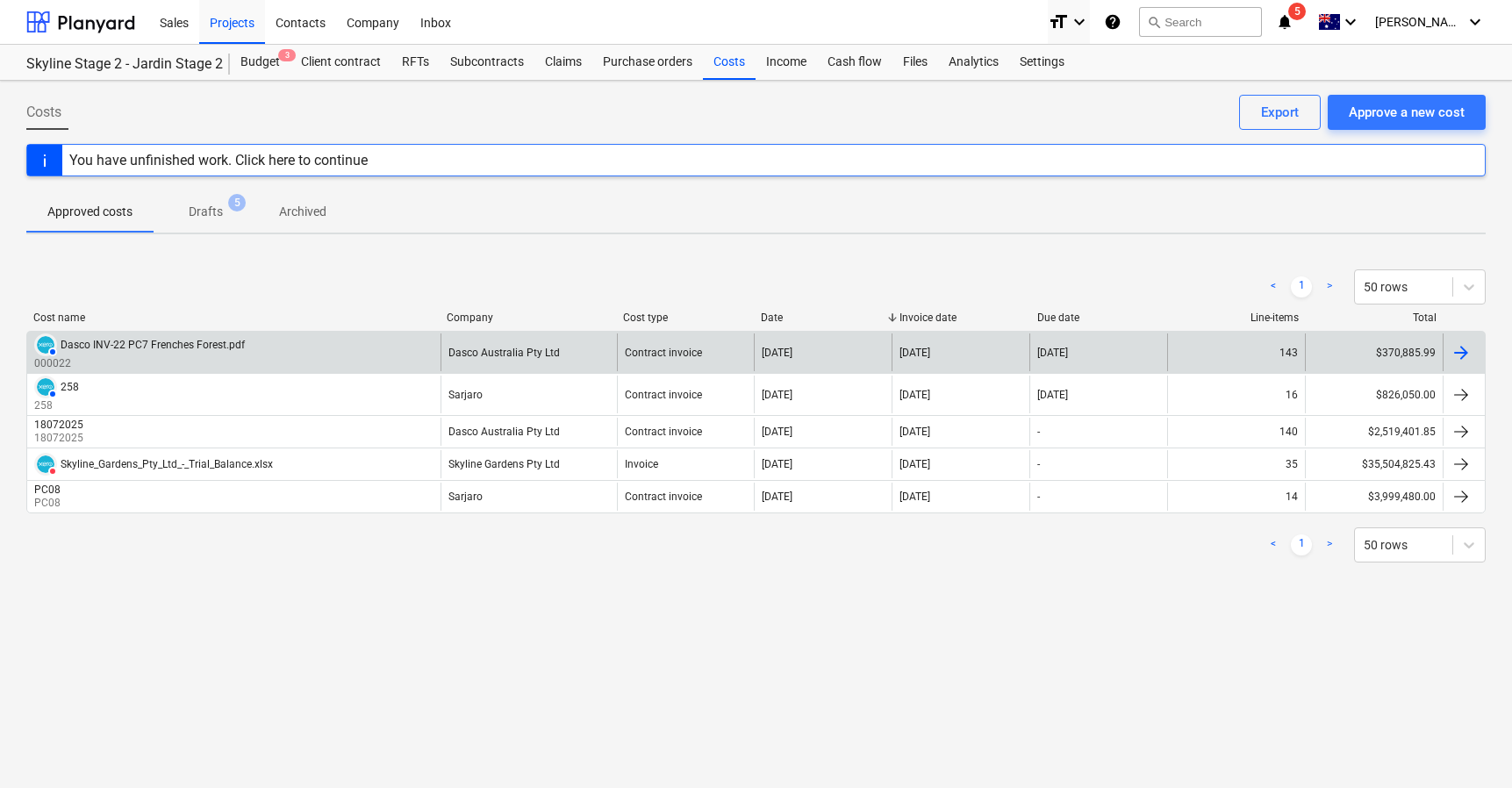
click at [214, 346] on div "Dasco INV-22 PC7 Frenches Forest.pdf" at bounding box center [152, 345] width 184 height 13
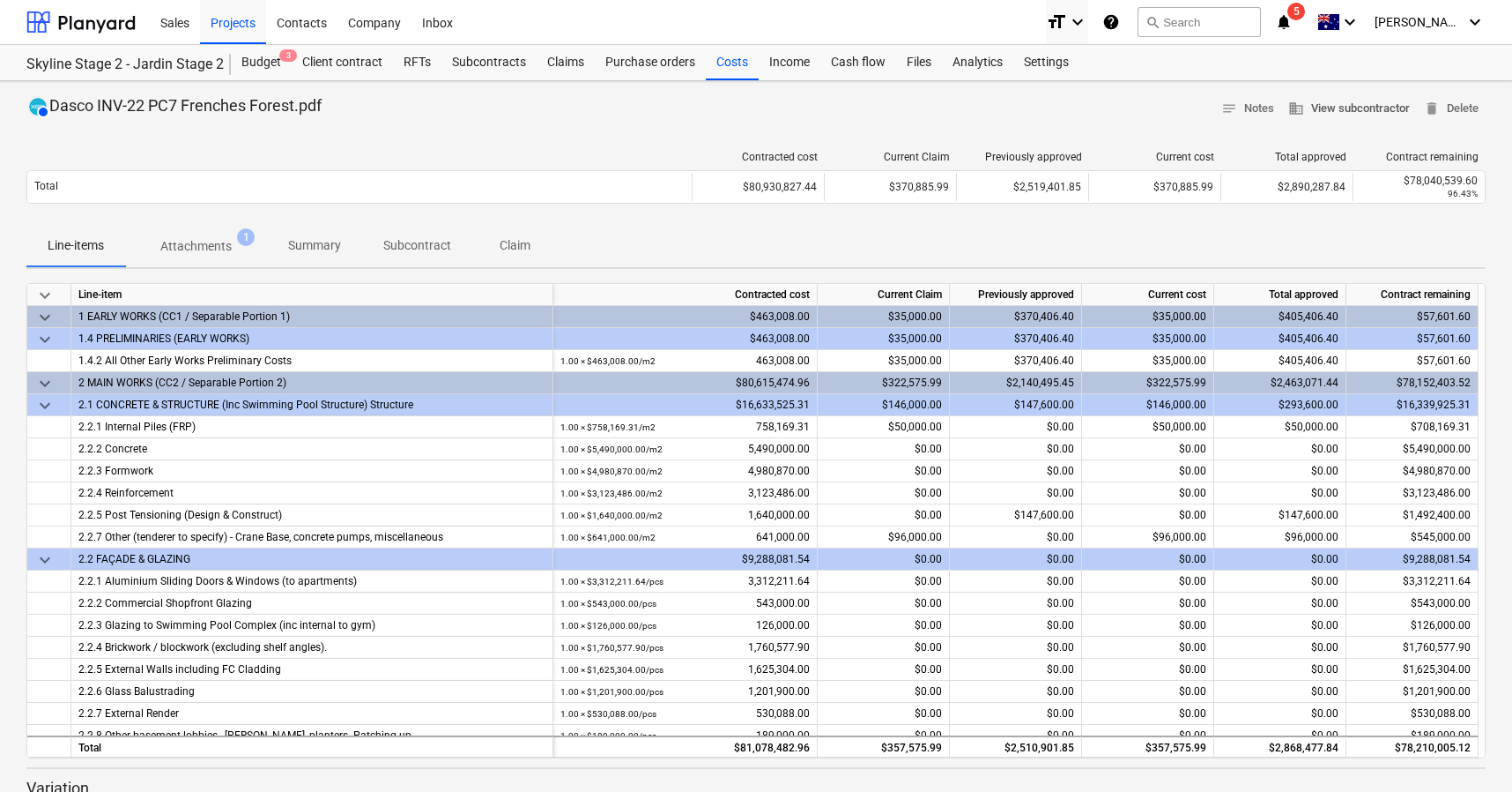
click at [1360, 114] on span "business View subcontractor" at bounding box center [1349, 108] width 122 height 20
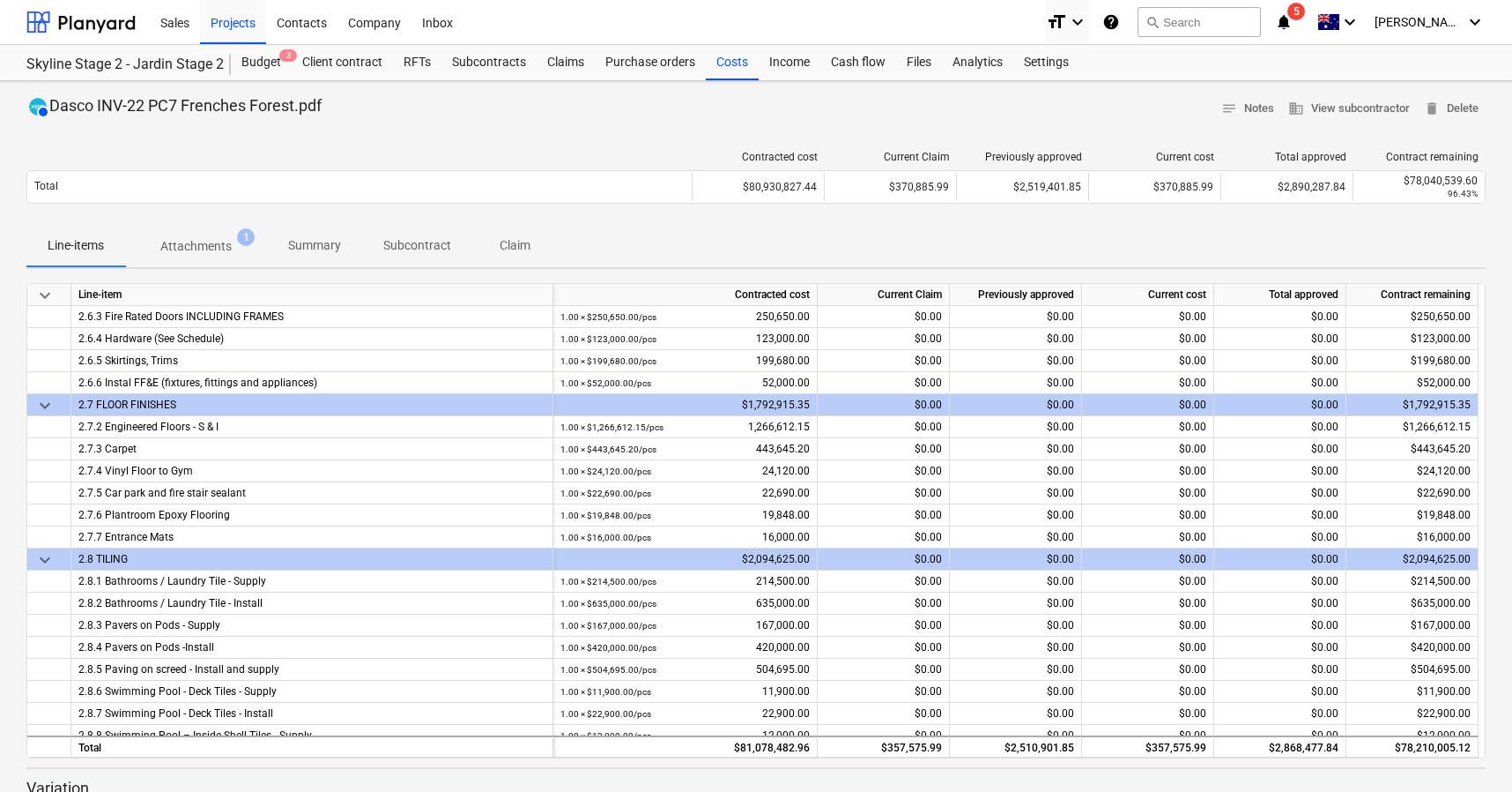
click at [194, 244] on p "Attachments" at bounding box center [196, 246] width 71 height 19
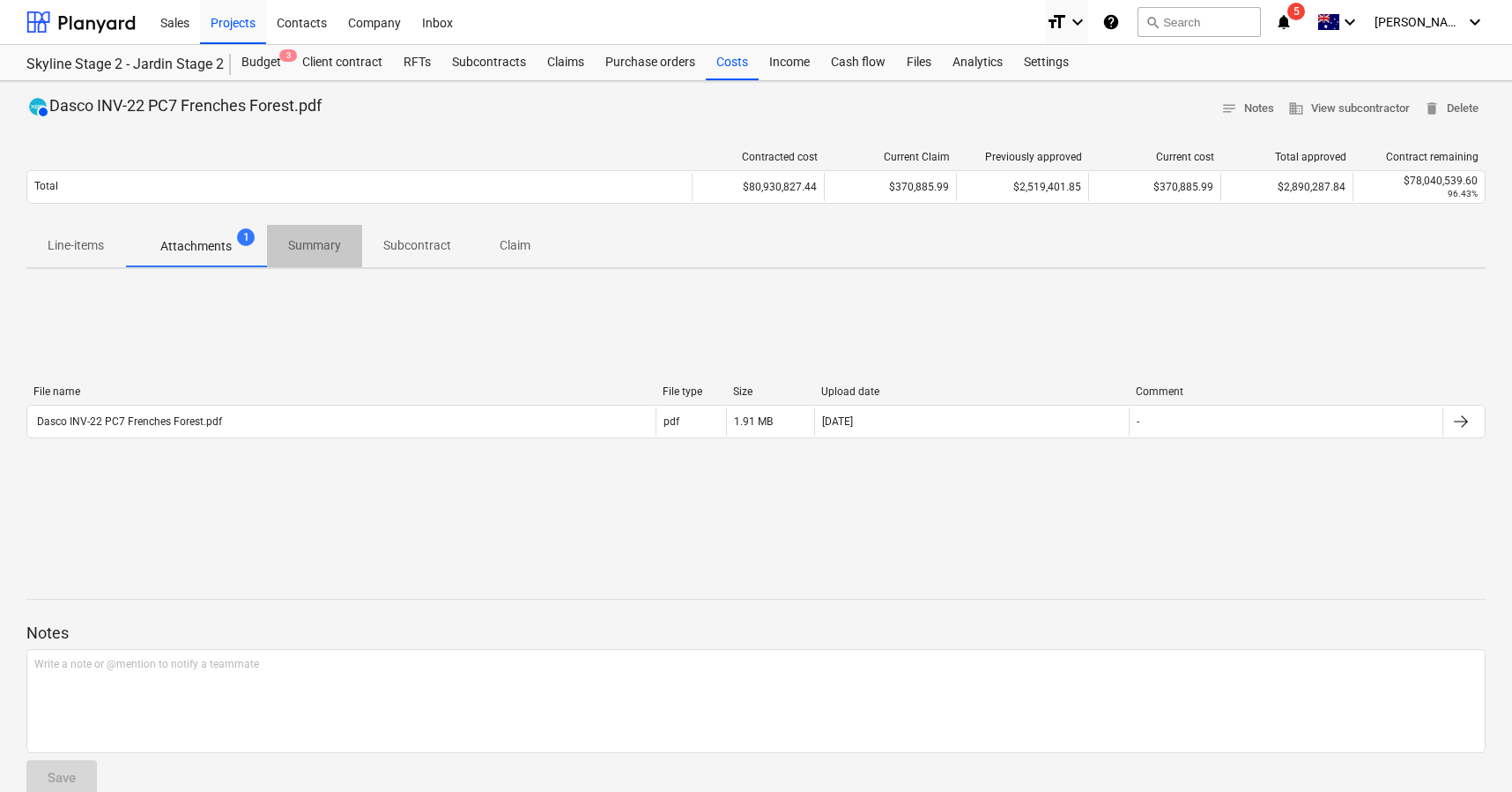
click at [308, 243] on p "Summary" at bounding box center [315, 245] width 53 height 19
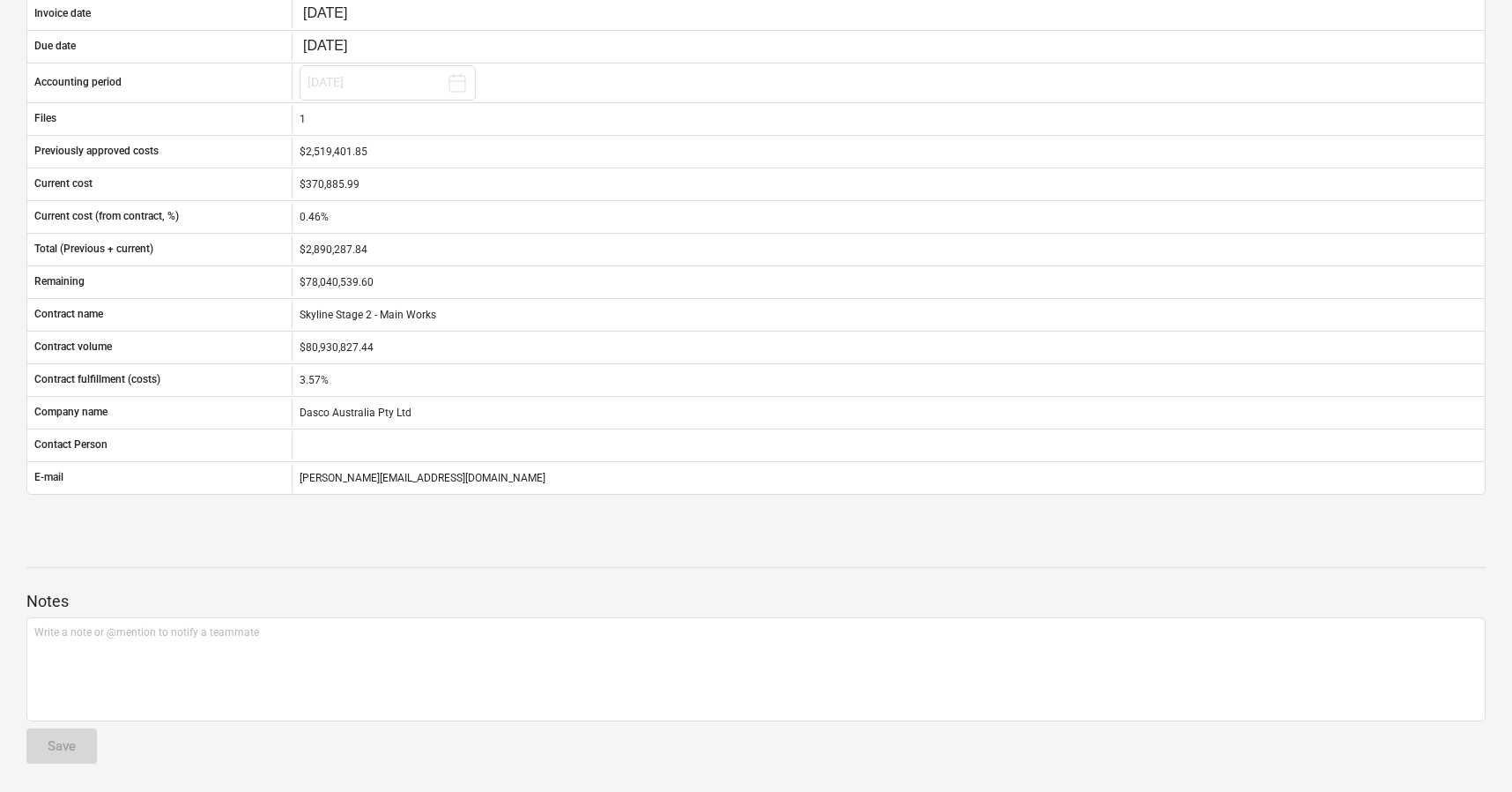
scroll to position [206, 0]
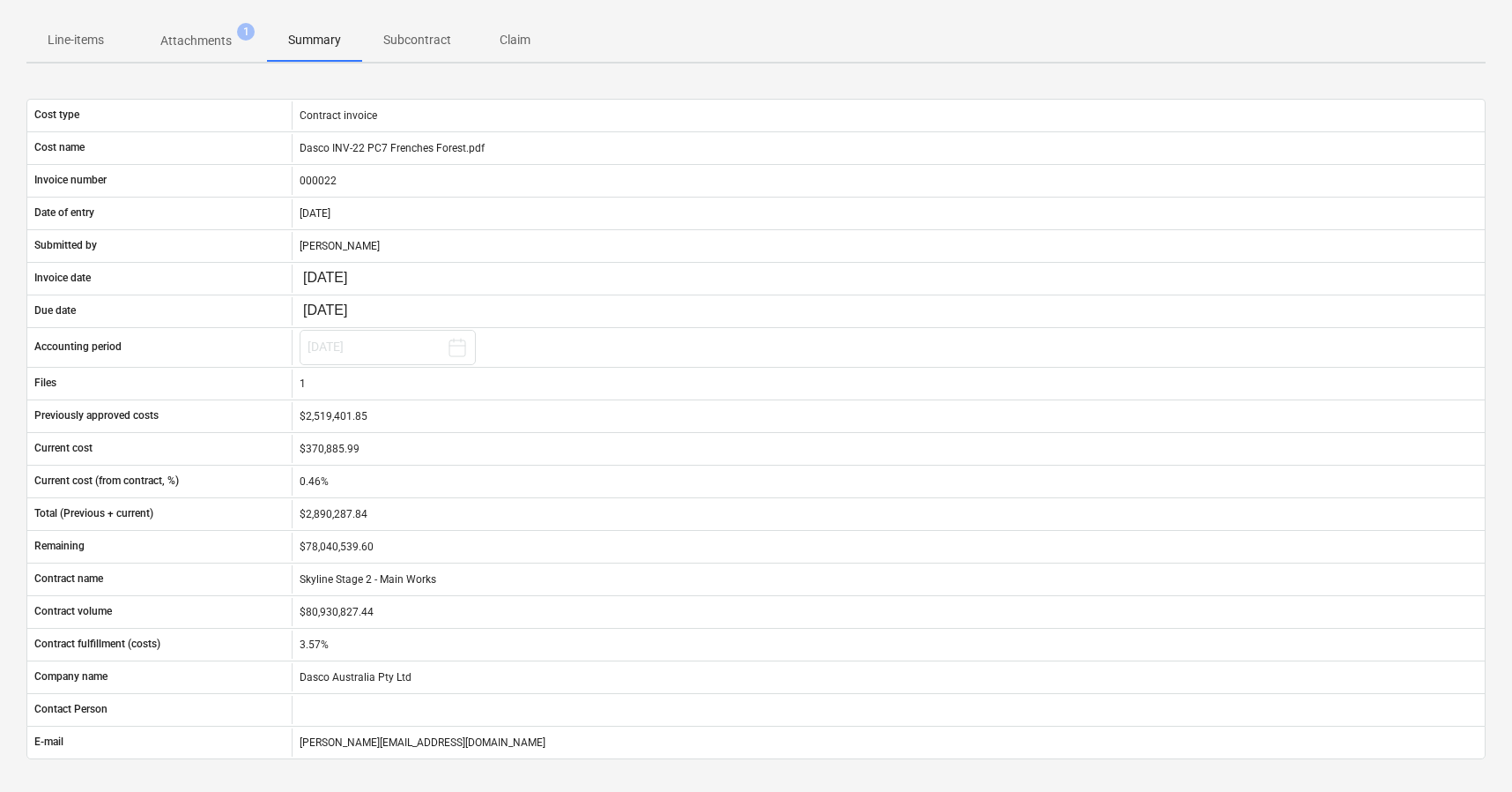
click at [518, 34] on p "Claim" at bounding box center [514, 40] width 42 height 19
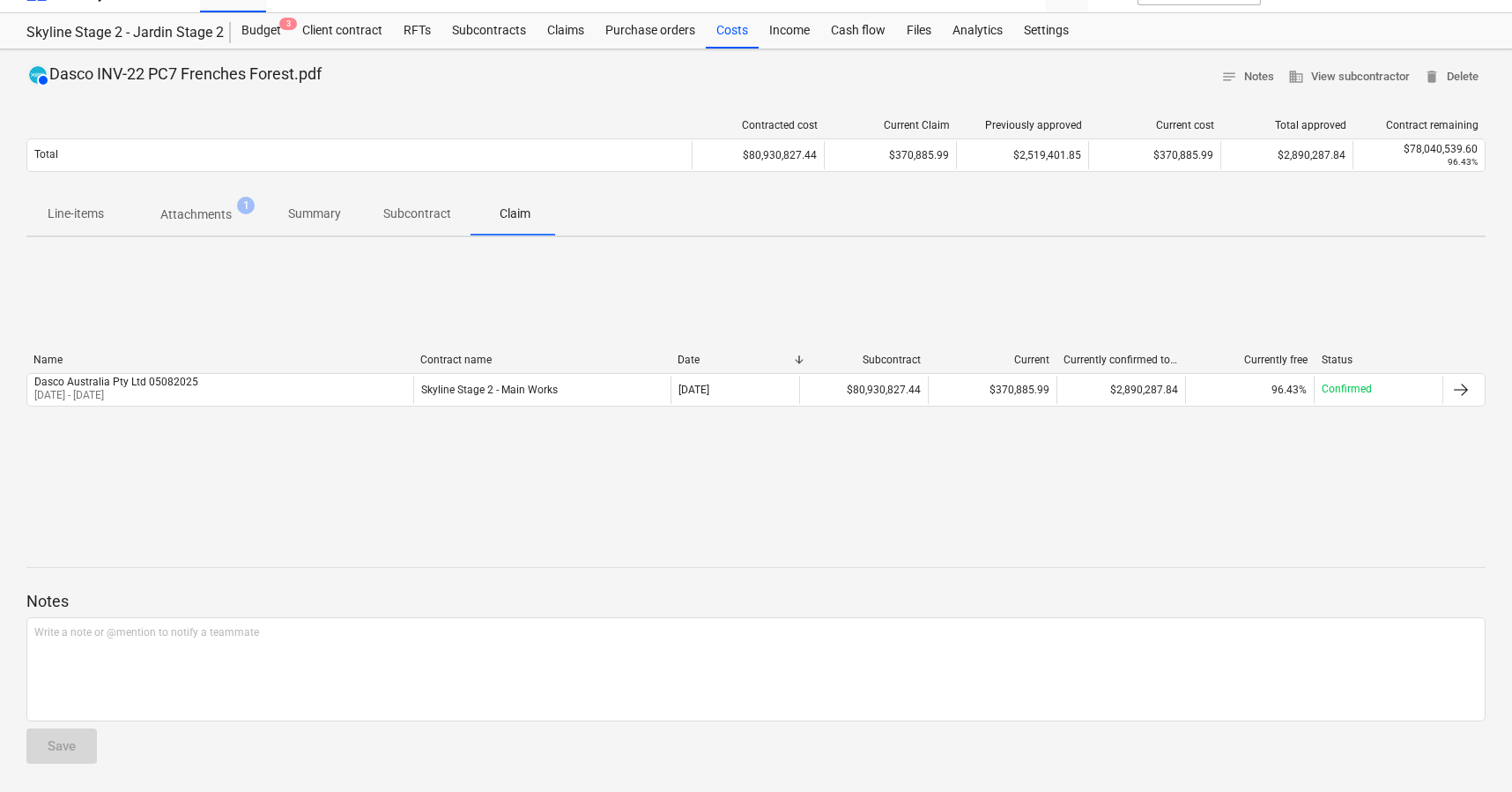
scroll to position [32, 0]
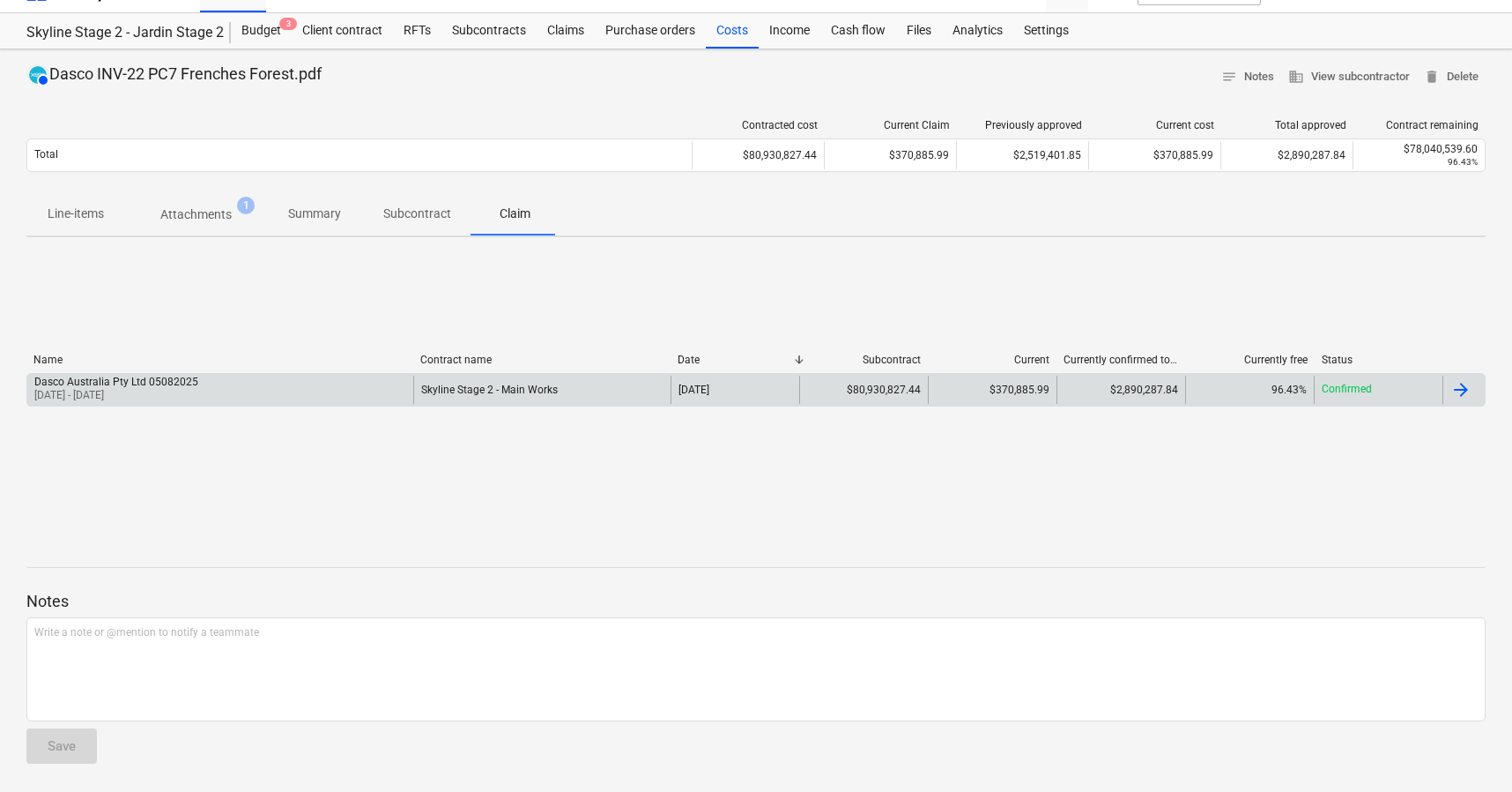
click at [165, 384] on div "Dasco Australia Pty Ltd 05082025" at bounding box center [116, 382] width 164 height 13
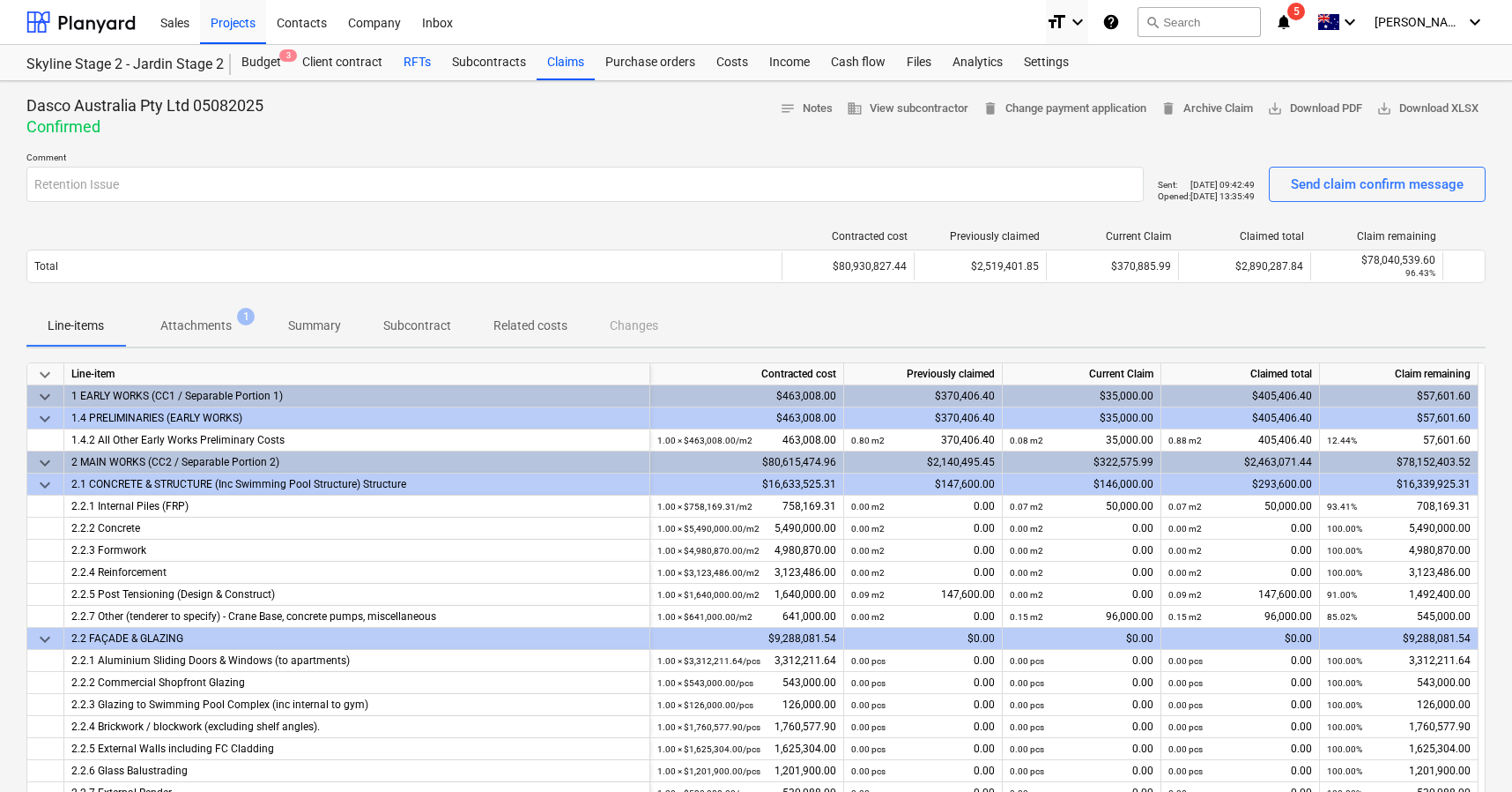
click at [422, 60] on div "RFTs" at bounding box center [417, 62] width 49 height 35
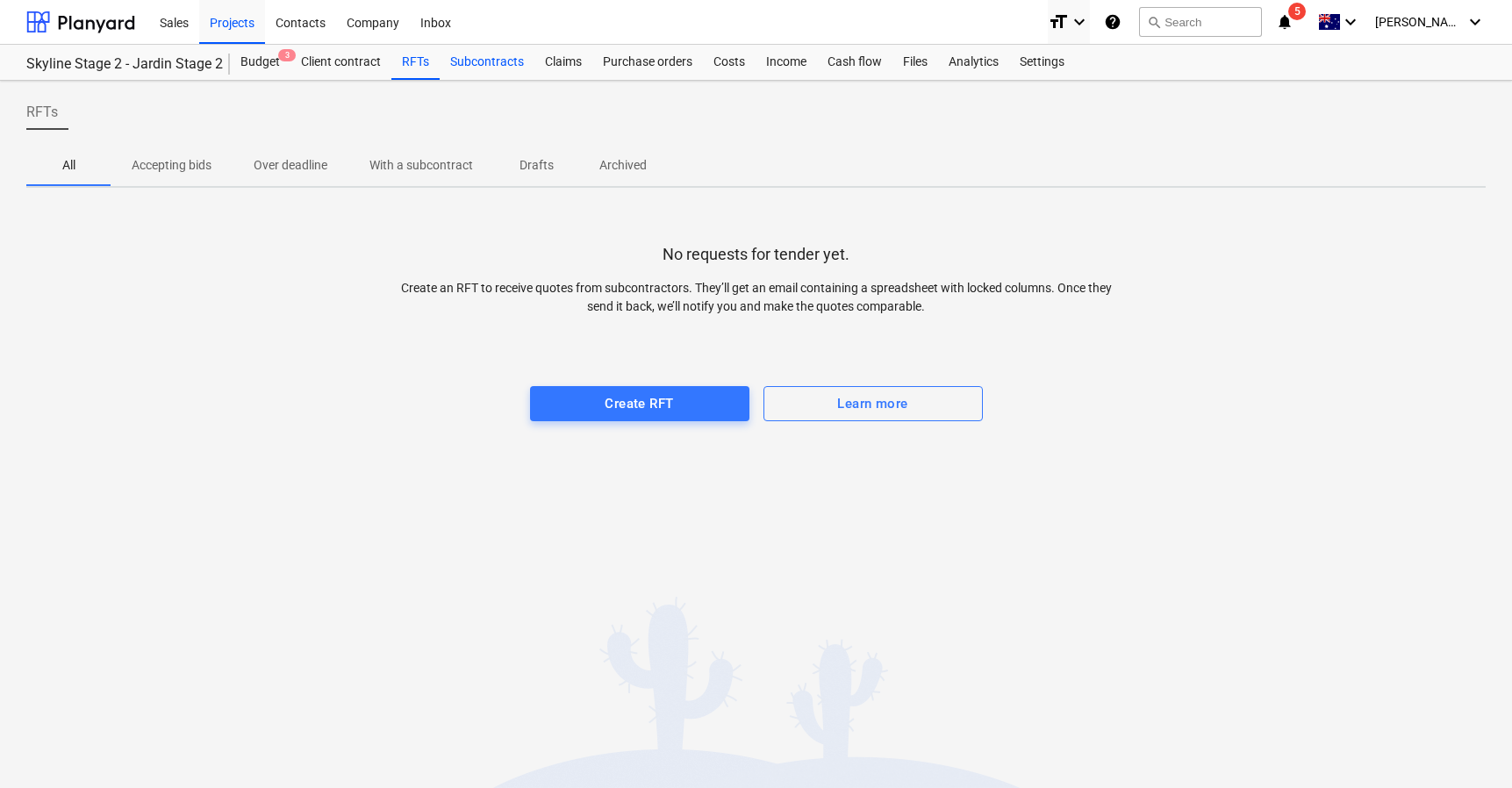
click at [492, 62] on div "Subcontracts" at bounding box center [488, 62] width 95 height 35
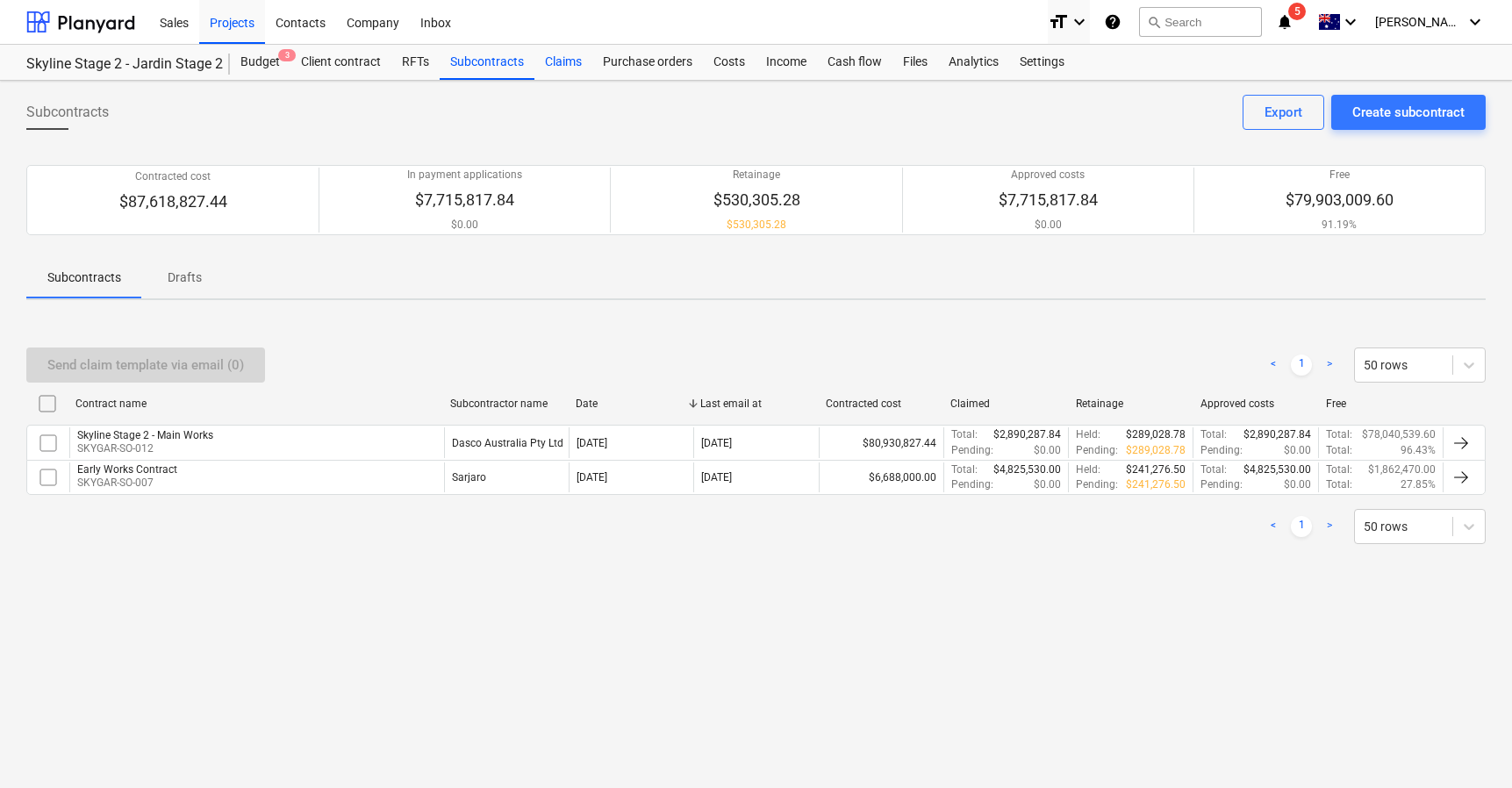
click at [557, 61] on div "Claims" at bounding box center [563, 62] width 58 height 35
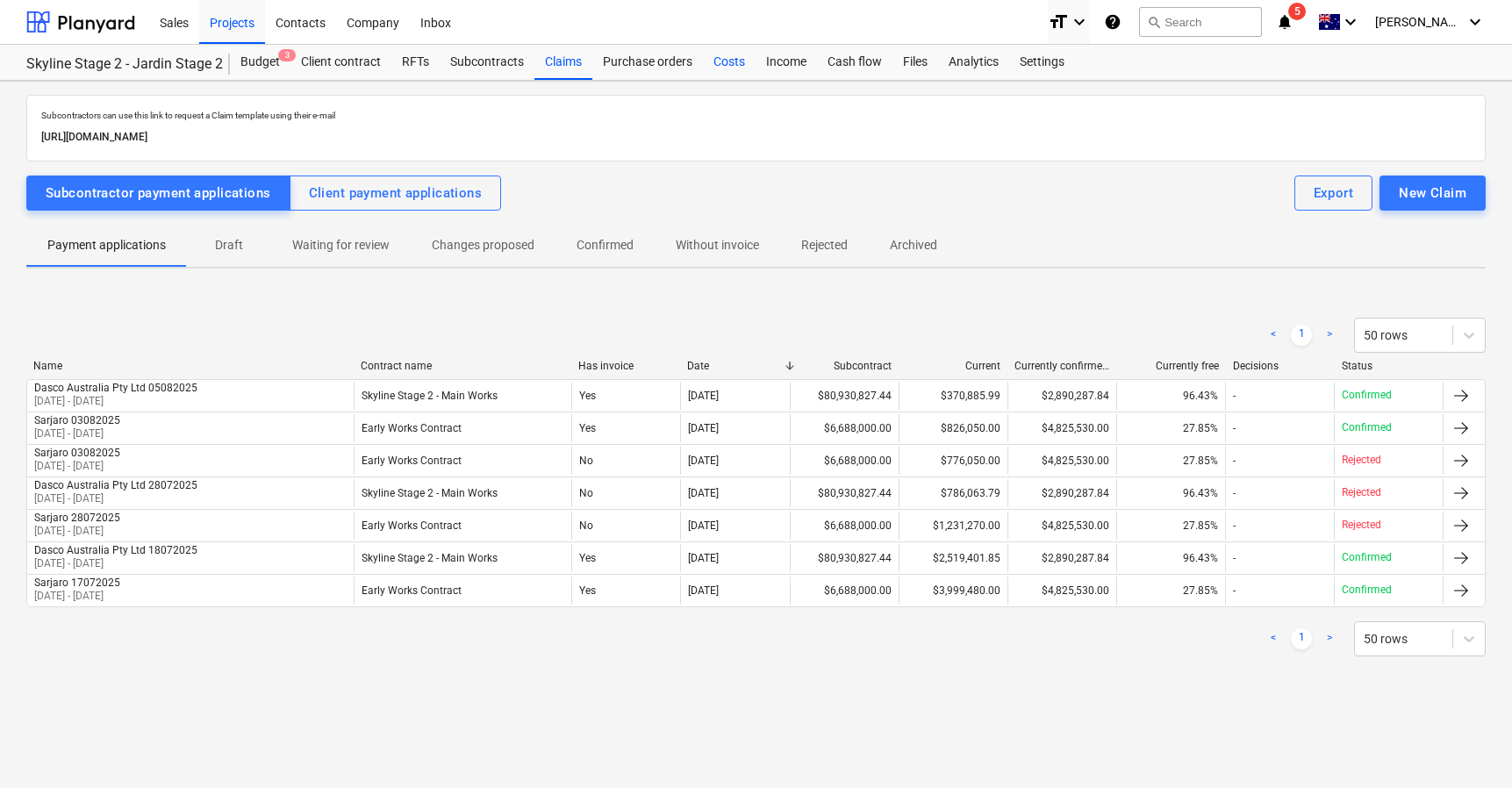
click at [716, 63] on div "Costs" at bounding box center [729, 62] width 53 height 35
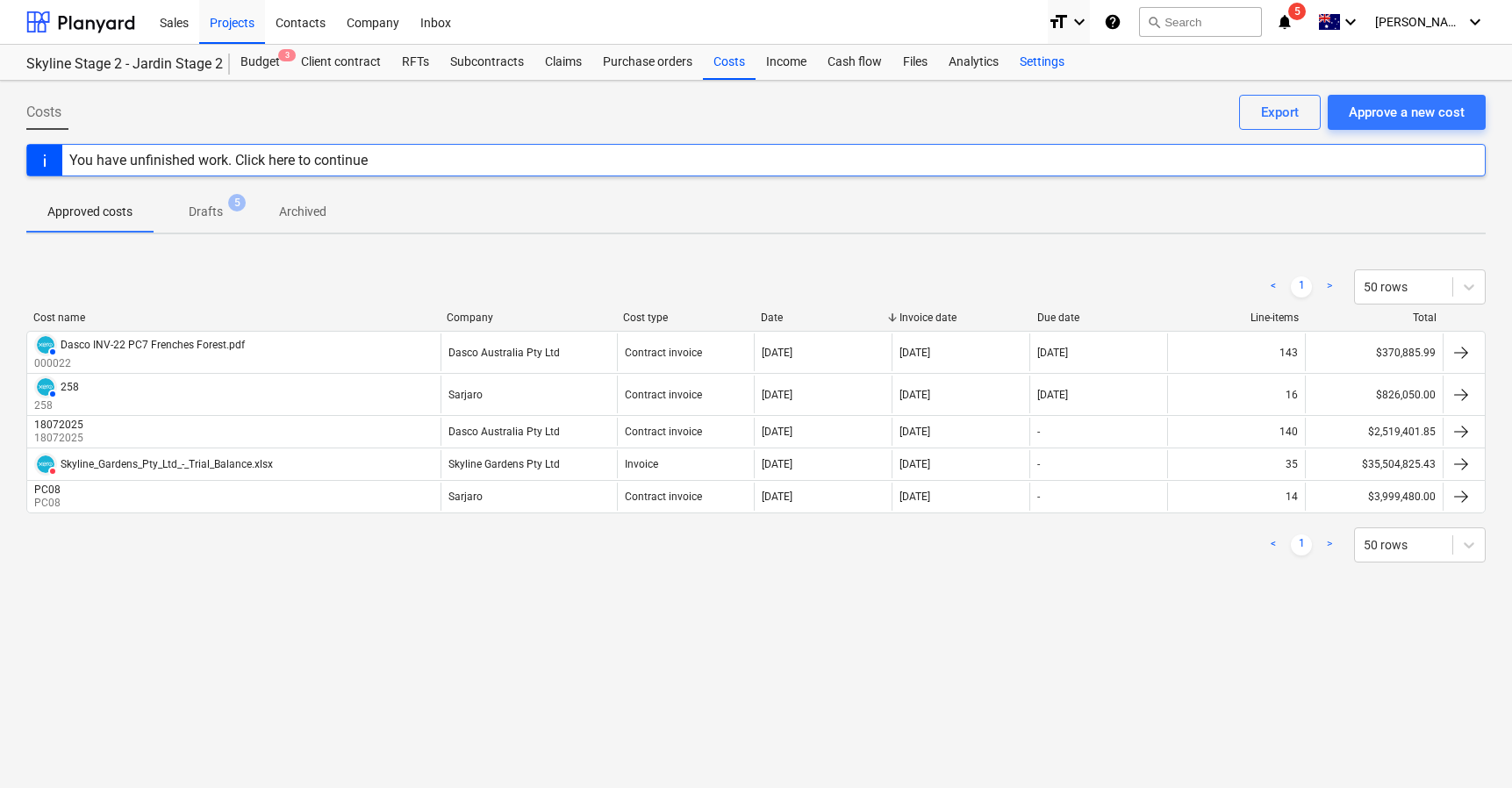
click at [1043, 70] on div "Settings" at bounding box center [1042, 62] width 66 height 35
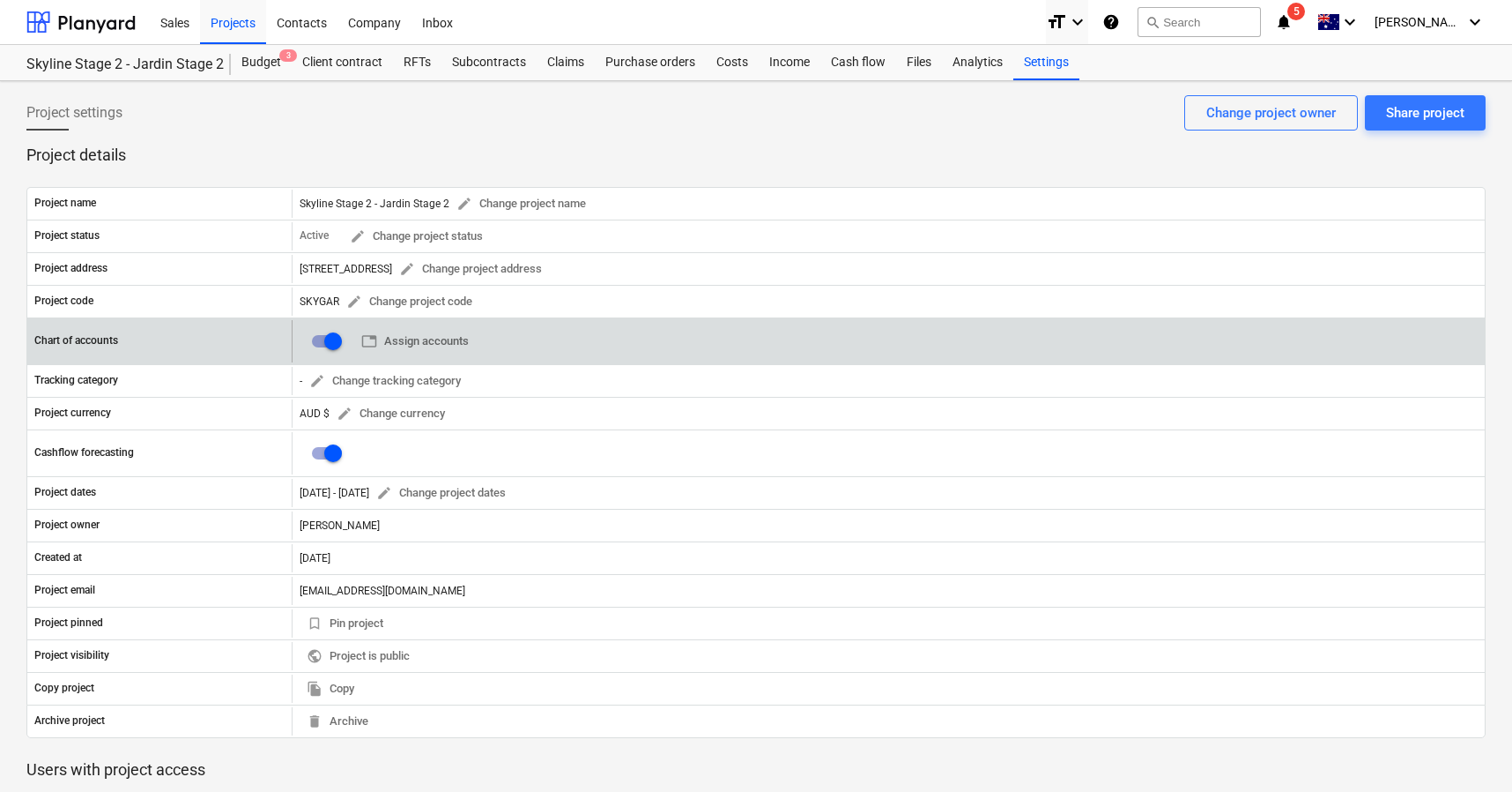
click at [530, 342] on div "table Assign accounts 0" at bounding box center [889, 341] width 1194 height 42
click at [432, 346] on span "table Assign accounts" at bounding box center [415, 342] width 107 height 20
